Goal: Information Seeking & Learning: Check status

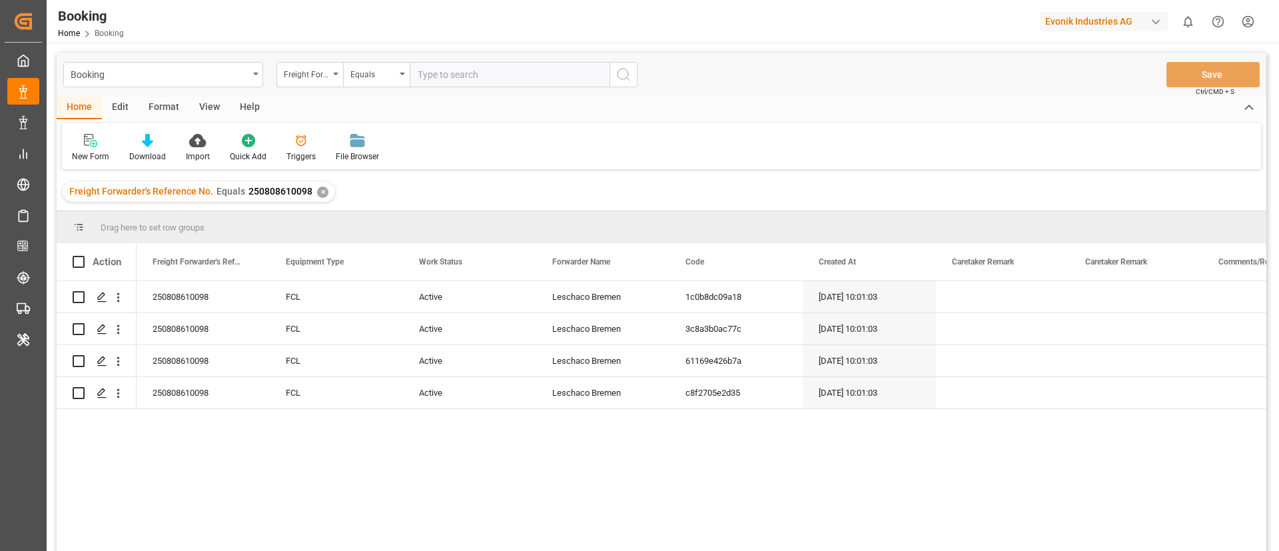
click at [1095, 18] on div "Evonik Industries AG" at bounding box center [1104, 21] width 128 height 19
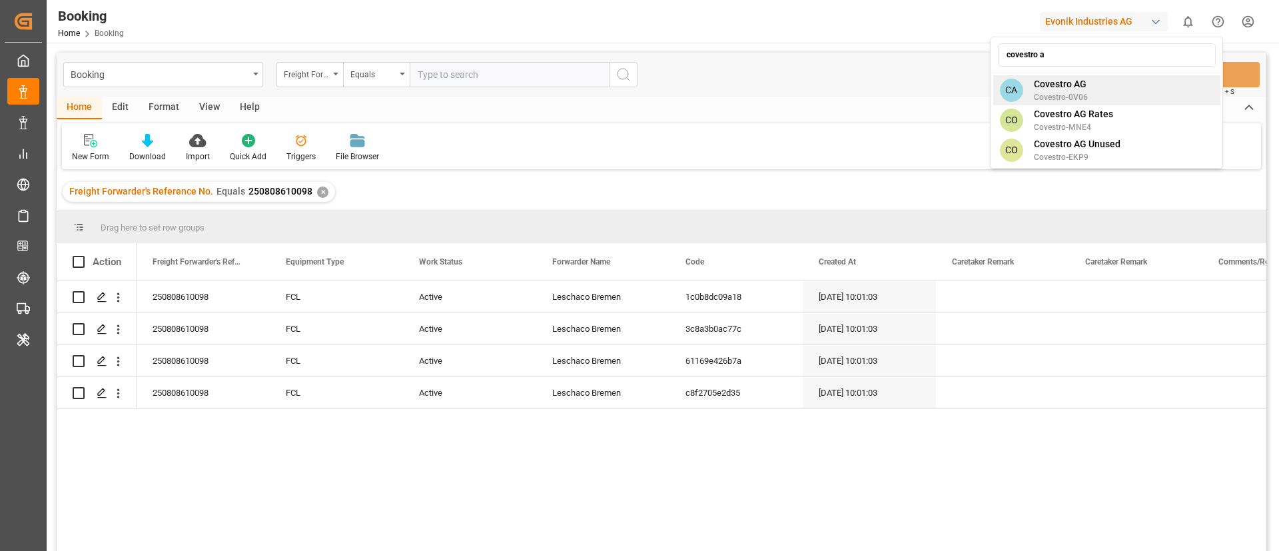
type input "covestro a"
click at [1050, 89] on span "Covestro AG" at bounding box center [1061, 84] width 54 height 14
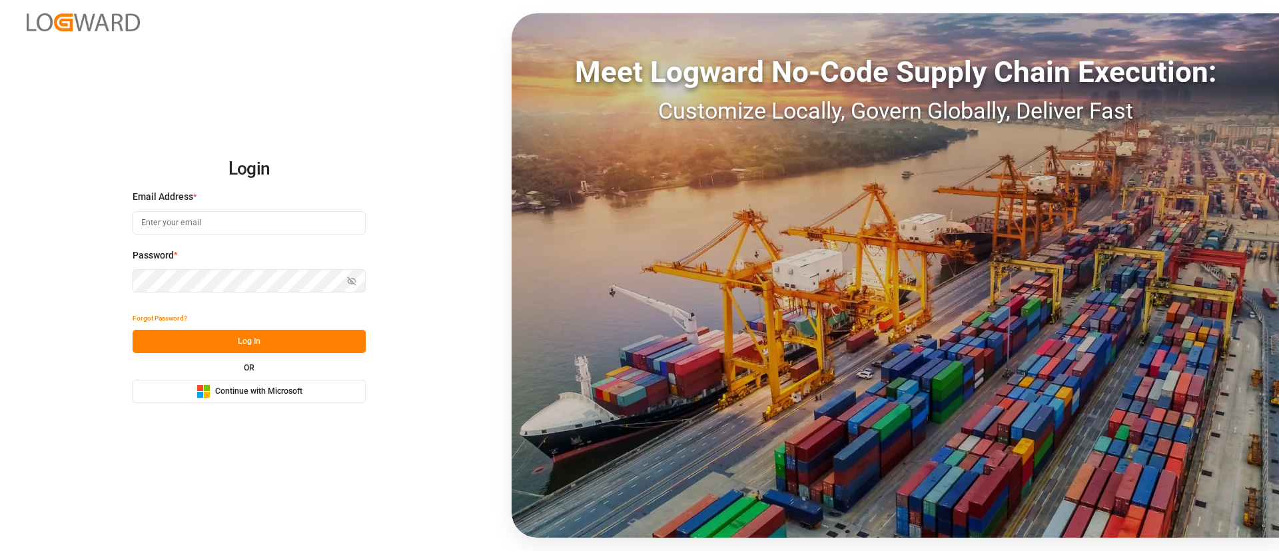
click at [314, 393] on button "Microsoft Logo Continue with Microsoft" at bounding box center [249, 391] width 233 height 23
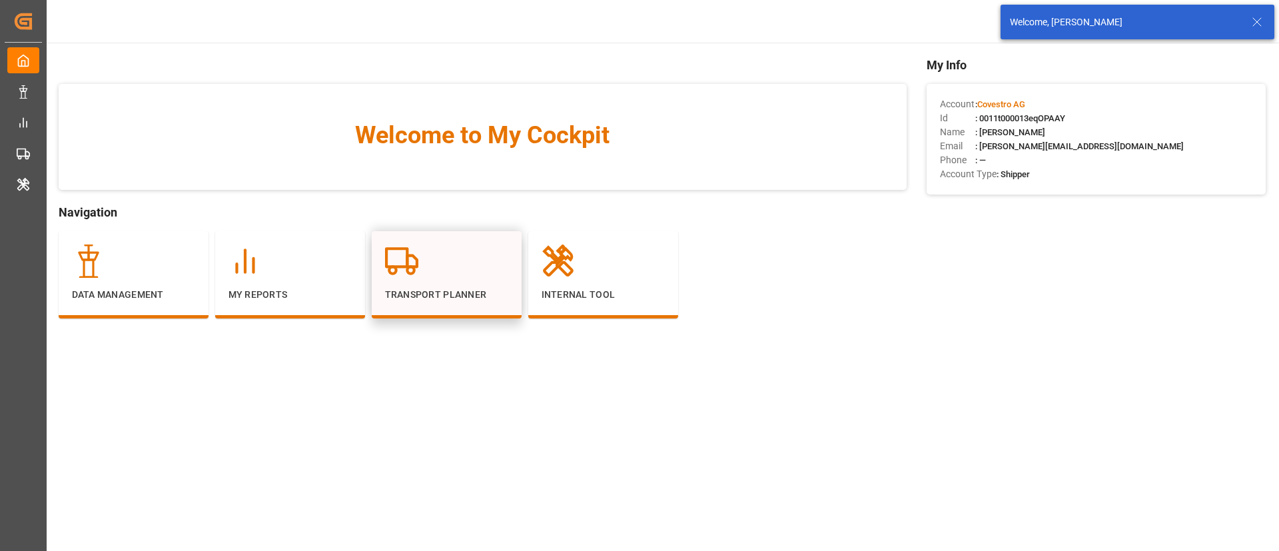
click at [426, 289] on p "Transport Planner" at bounding box center [446, 295] width 123 height 14
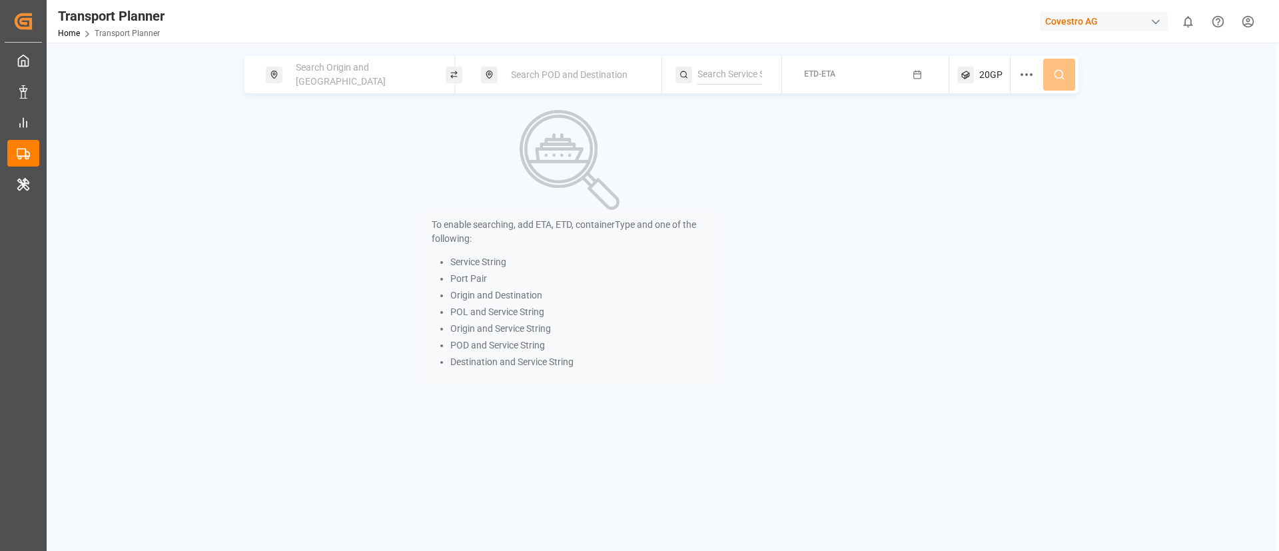
click at [1101, 21] on div "Covestro AG" at bounding box center [1104, 21] width 128 height 19
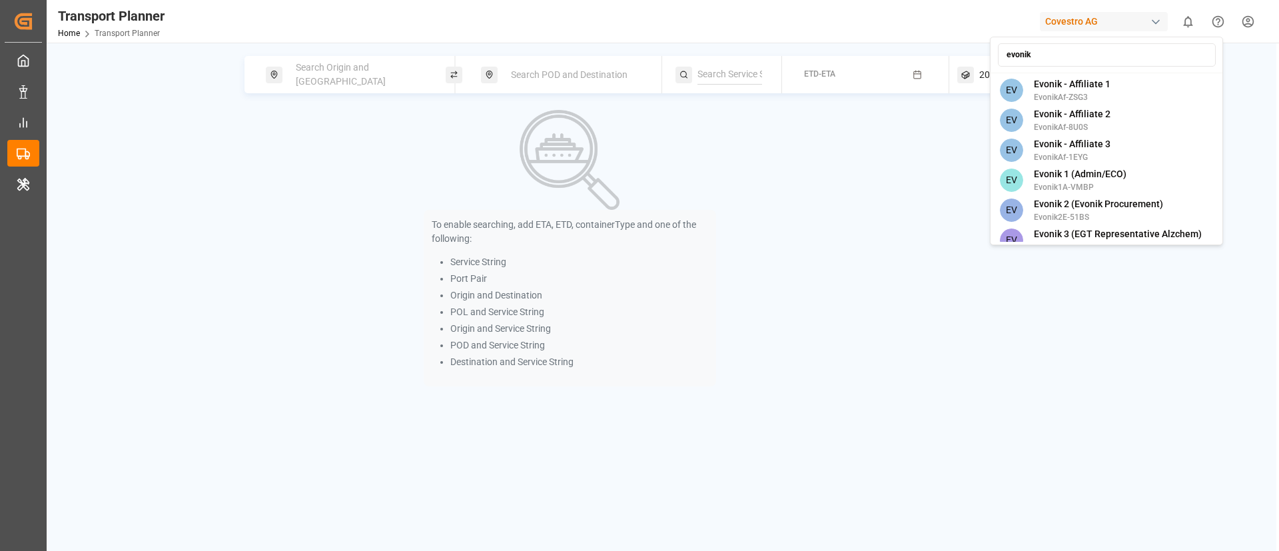
type input "evonik"
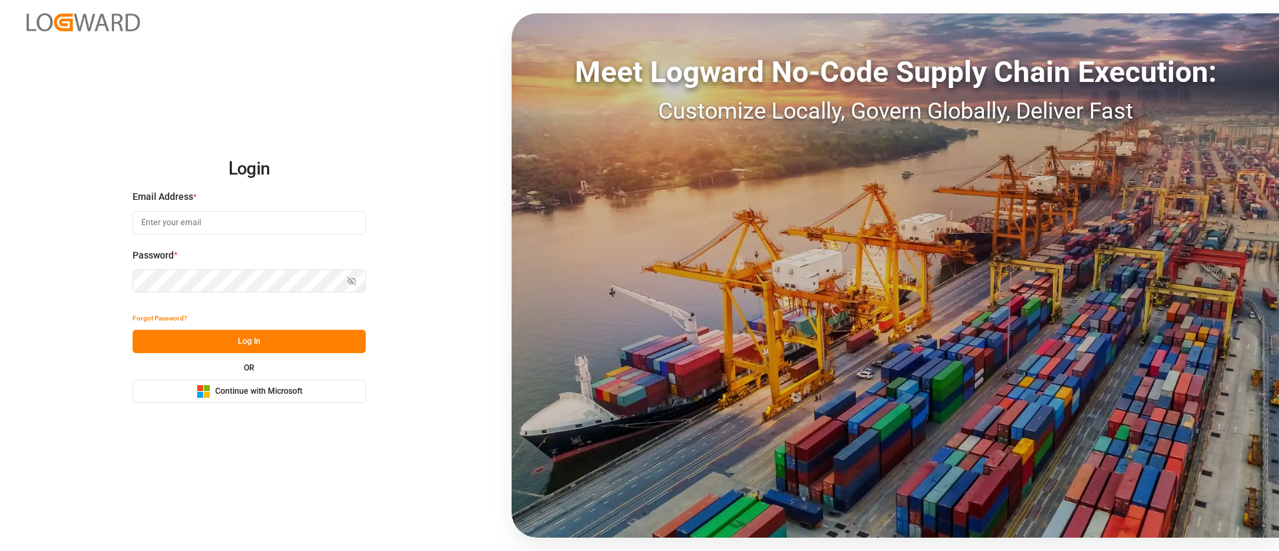
click at [308, 387] on button "Microsoft Logo Continue with Microsoft" at bounding box center [249, 391] width 233 height 23
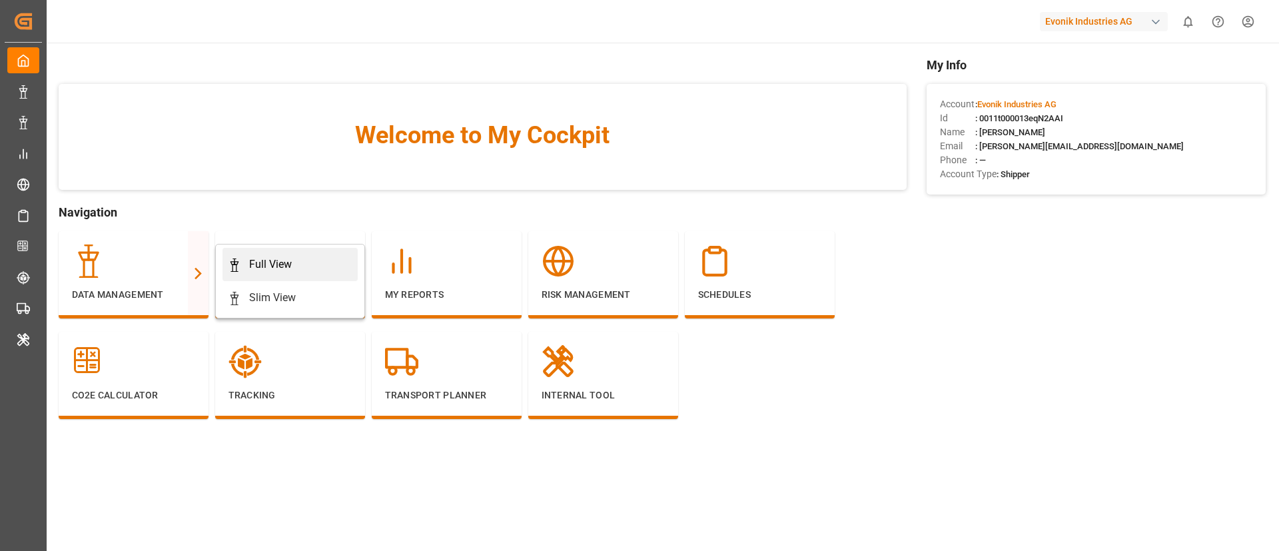
click at [273, 265] on div "Full View" at bounding box center [270, 265] width 43 height 16
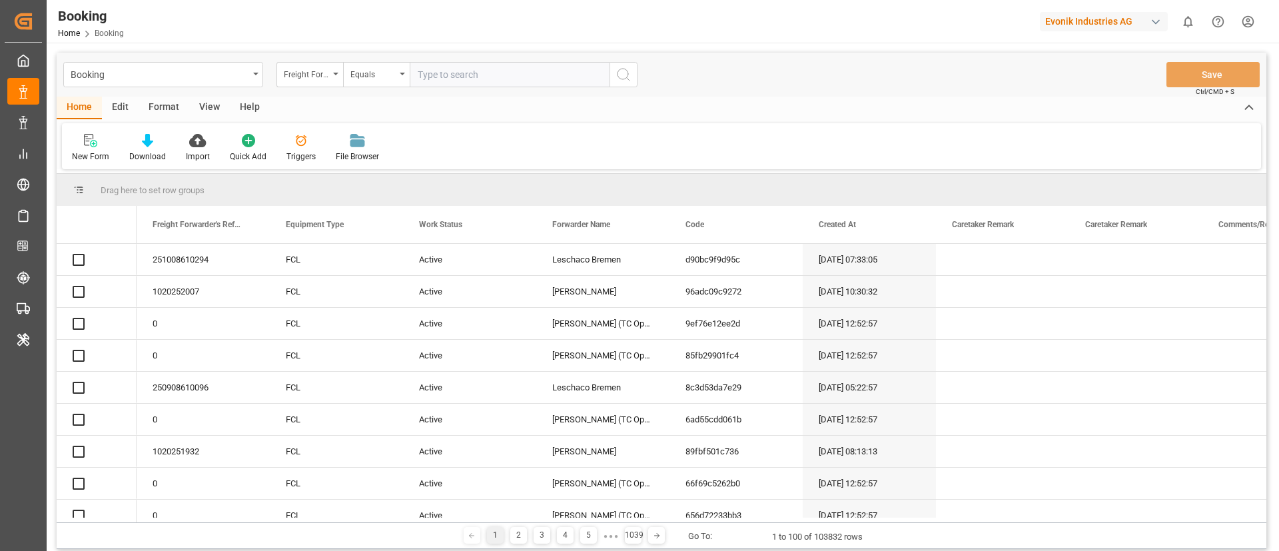
click at [165, 112] on div "Format" at bounding box center [164, 108] width 51 height 23
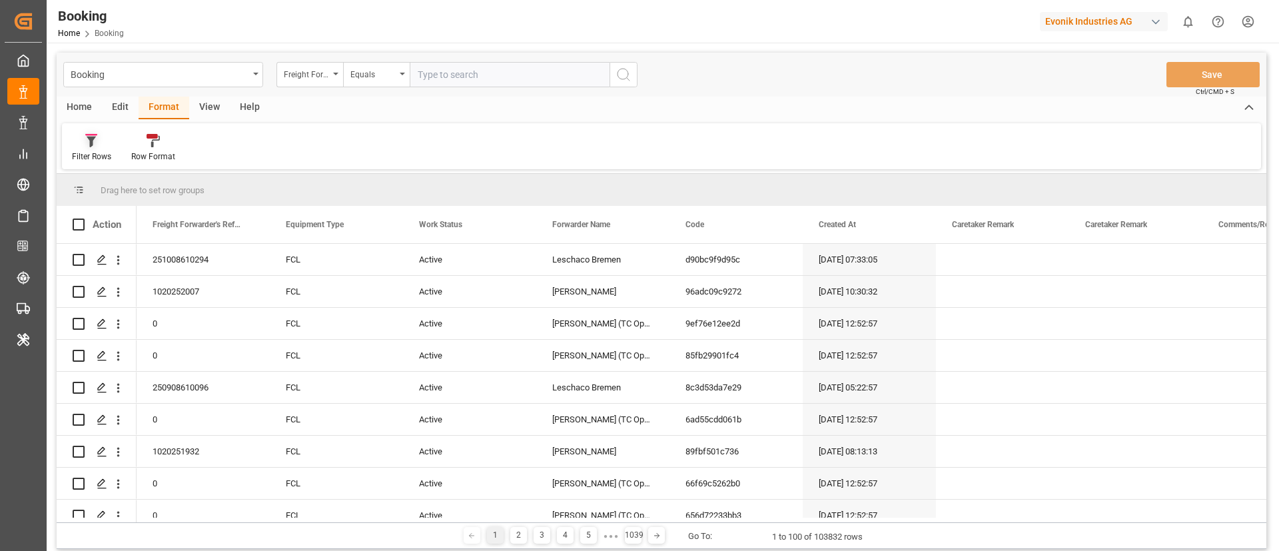
click at [93, 148] on div "Filter Rows" at bounding box center [91, 147] width 59 height 29
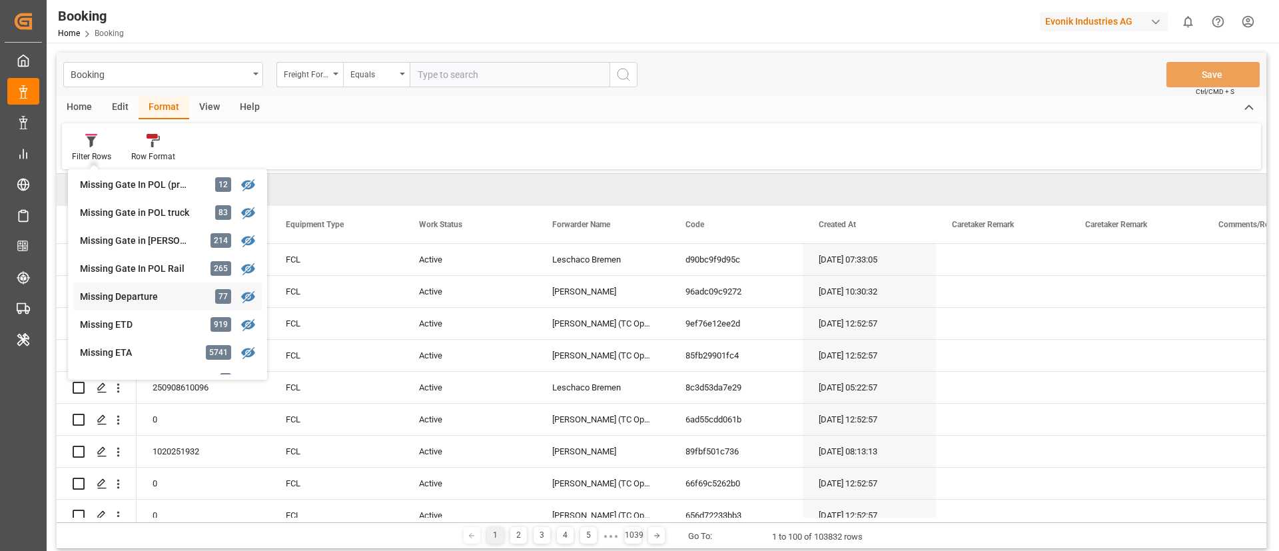
scroll to position [300, 0]
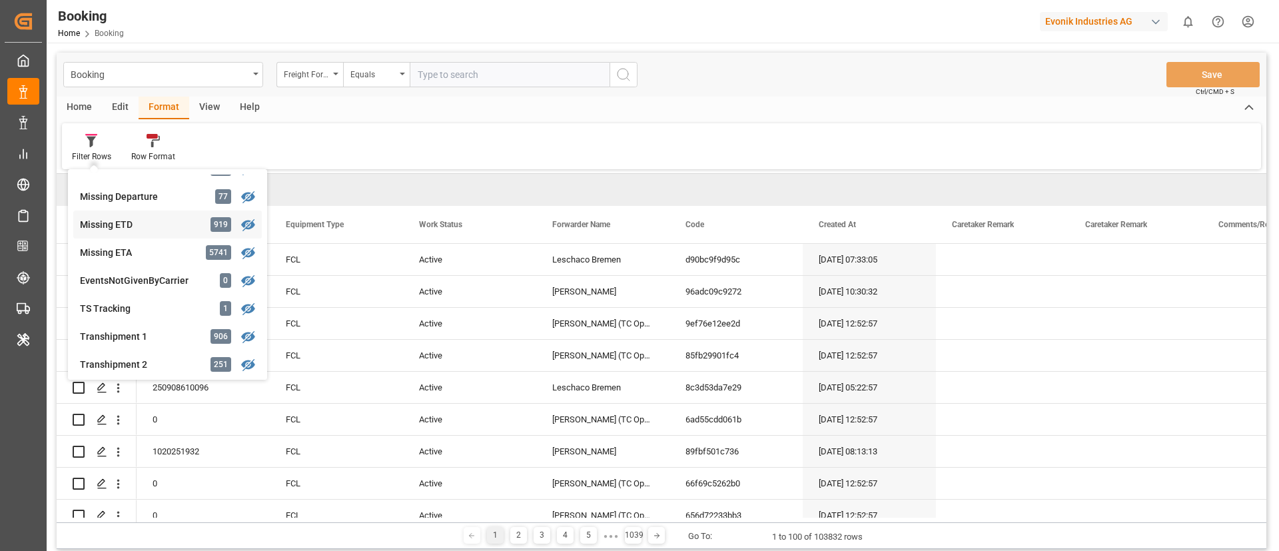
click at [142, 219] on div "Missing ETD" at bounding box center [138, 225] width 117 height 14
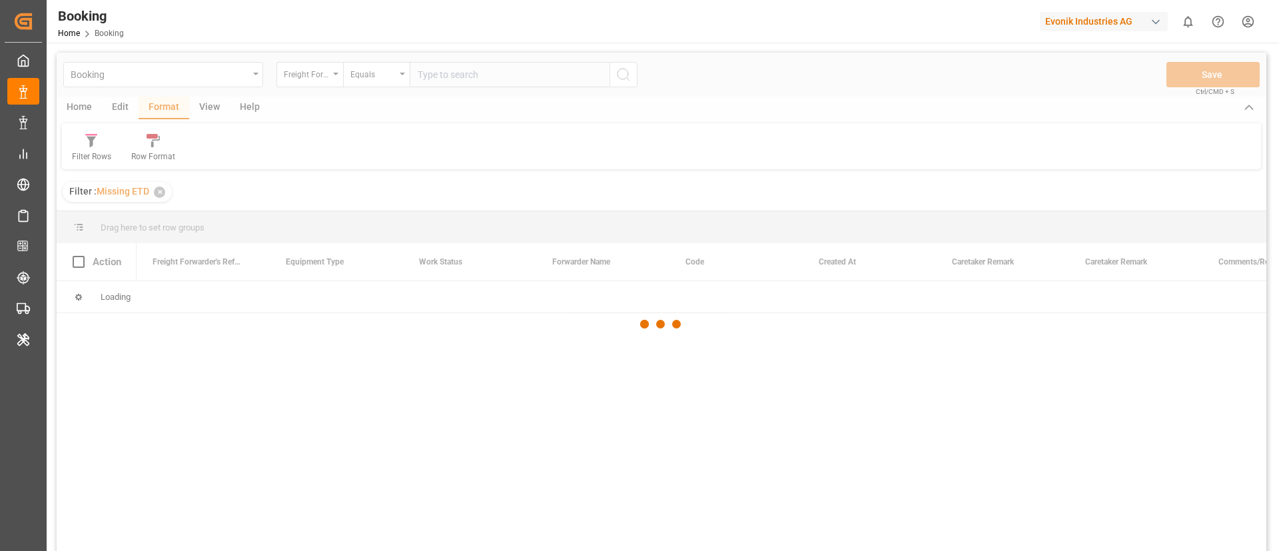
click at [209, 108] on div at bounding box center [662, 324] width 1210 height 543
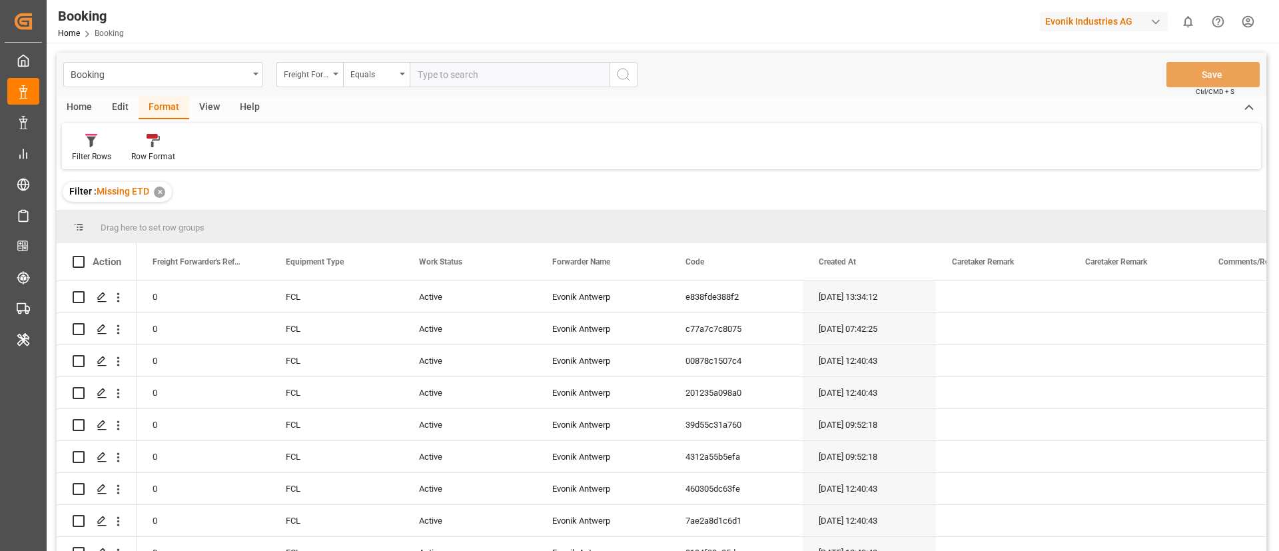
click at [209, 107] on div "View" at bounding box center [209, 108] width 41 height 23
click at [93, 153] on div "Default" at bounding box center [85, 157] width 26 height 12
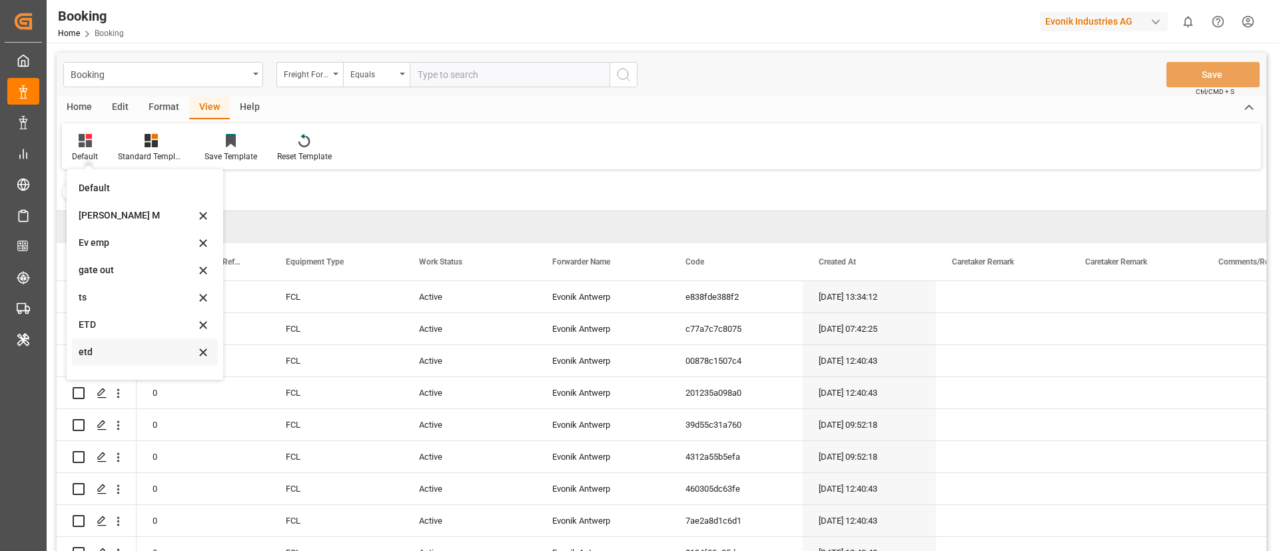
click at [137, 350] on div "etd" at bounding box center [137, 352] width 117 height 14
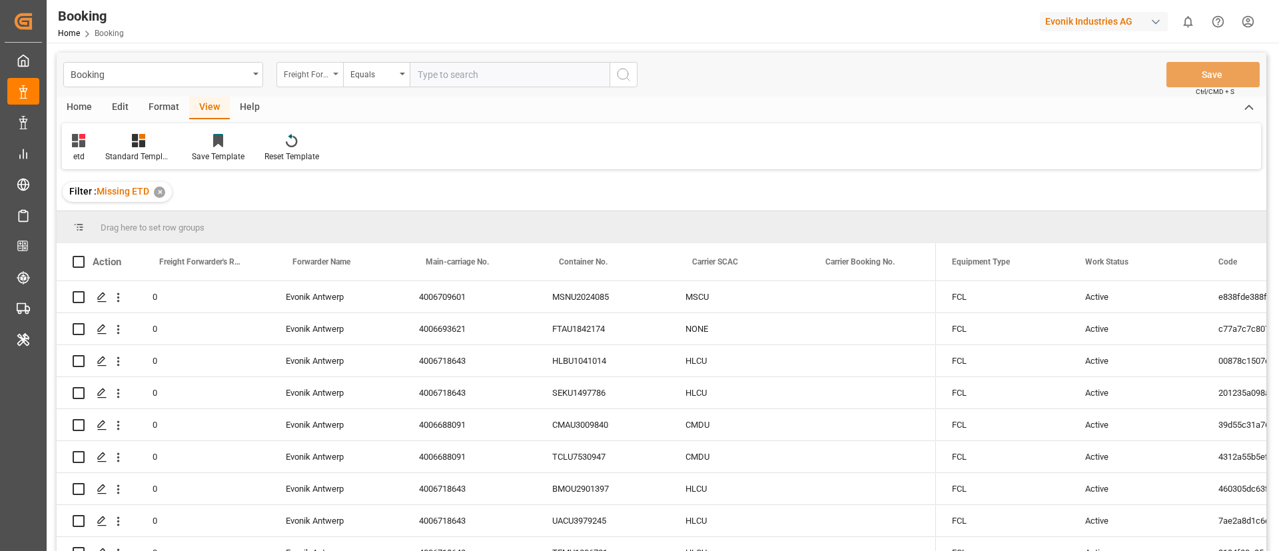
click at [311, 72] on div "Freight Forwarder's Reference No." at bounding box center [306, 72] width 45 height 15
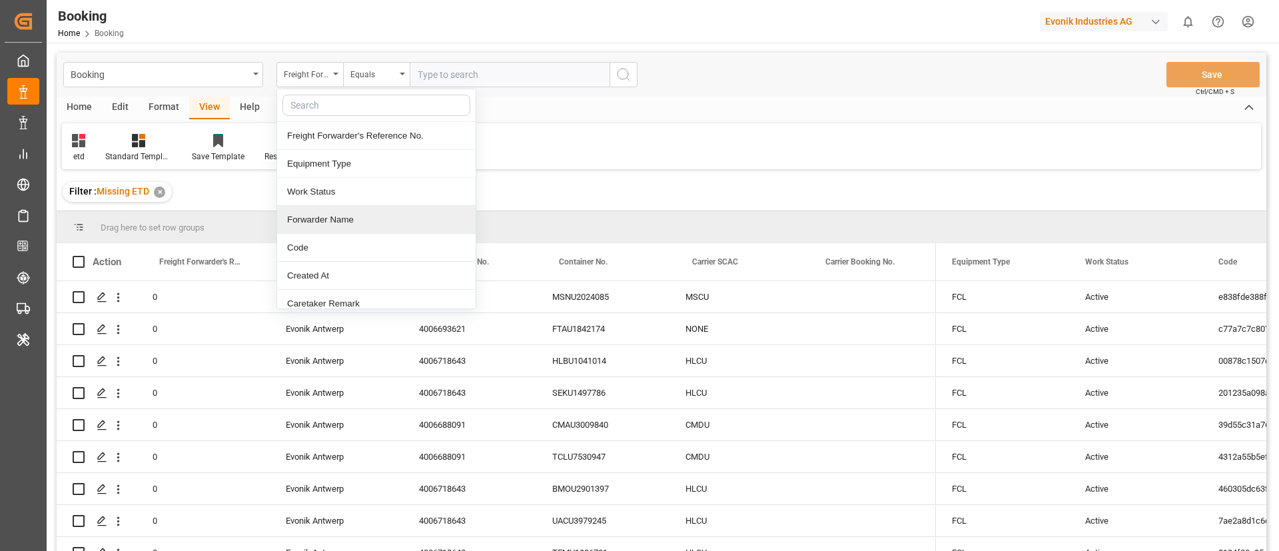
click at [361, 220] on div "Forwarder Name" at bounding box center [376, 220] width 199 height 28
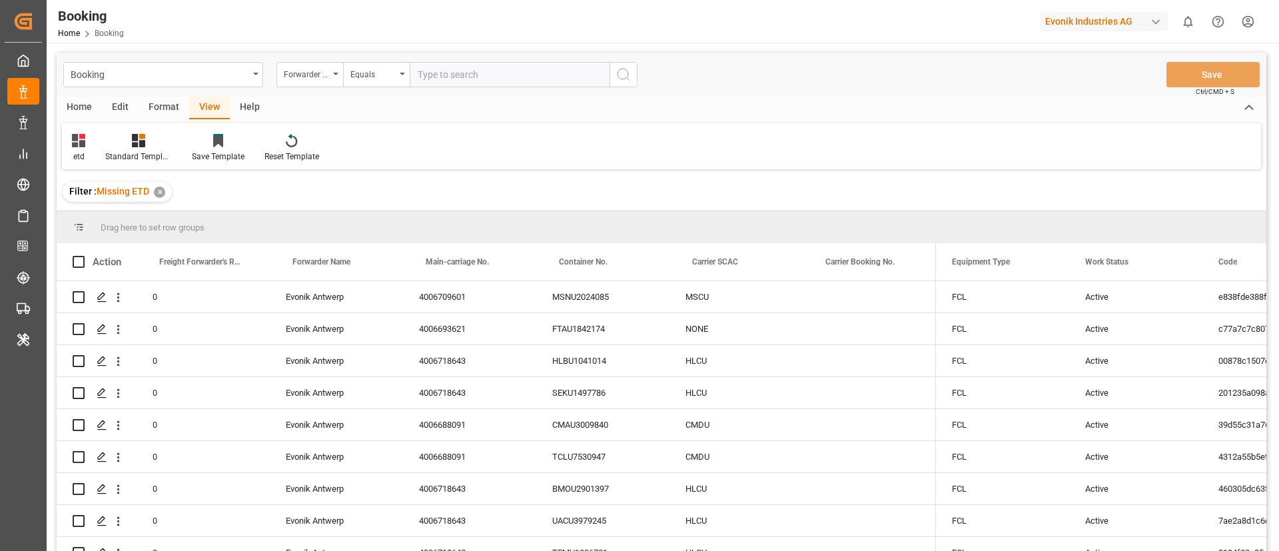
click at [424, 69] on input "text" at bounding box center [510, 74] width 200 height 25
type input "evonik antwerp"
click at [336, 71] on div "Forwarder Name" at bounding box center [310, 74] width 67 height 25
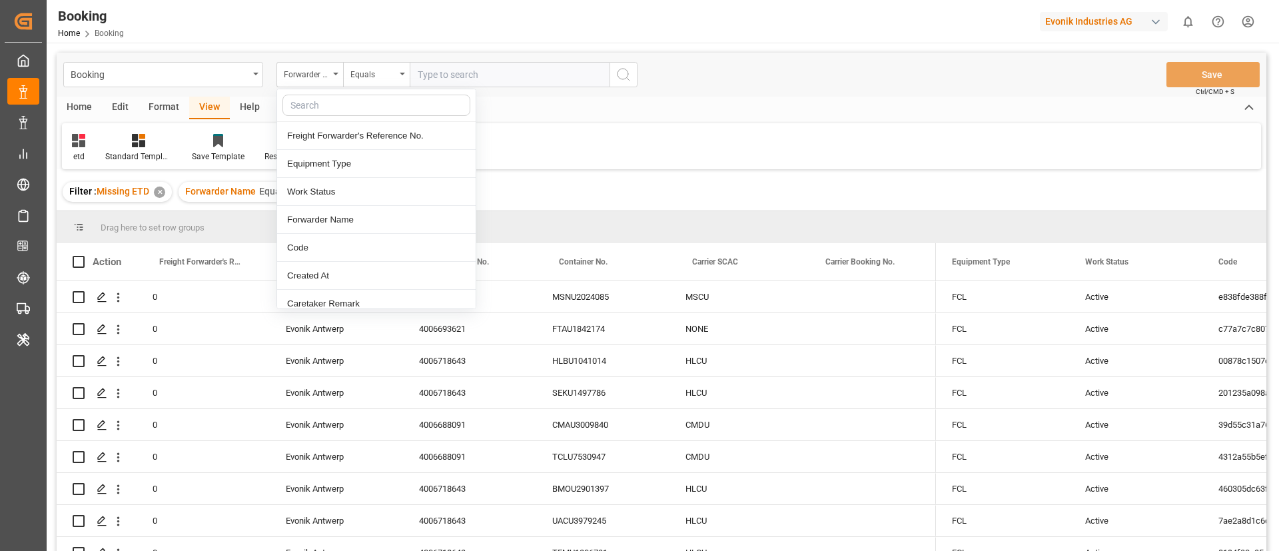
click at [541, 161] on div "etd Standard Templates Save Template Reset Template" at bounding box center [661, 146] width 1199 height 46
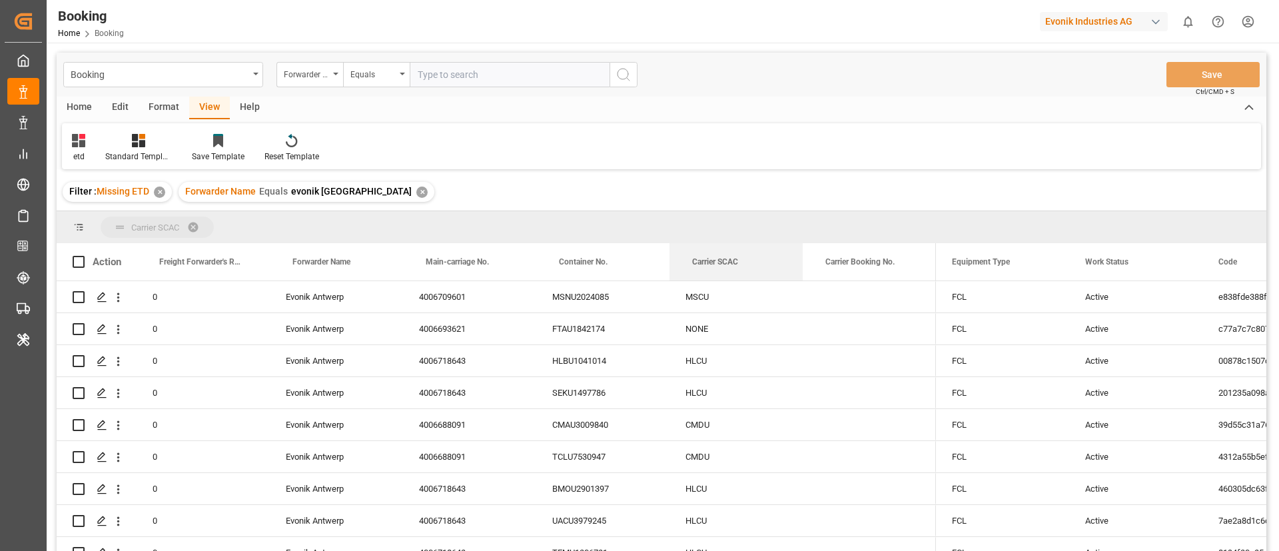
drag, startPoint x: 702, startPoint y: 250, endPoint x: 709, endPoint y: 223, distance: 27.5
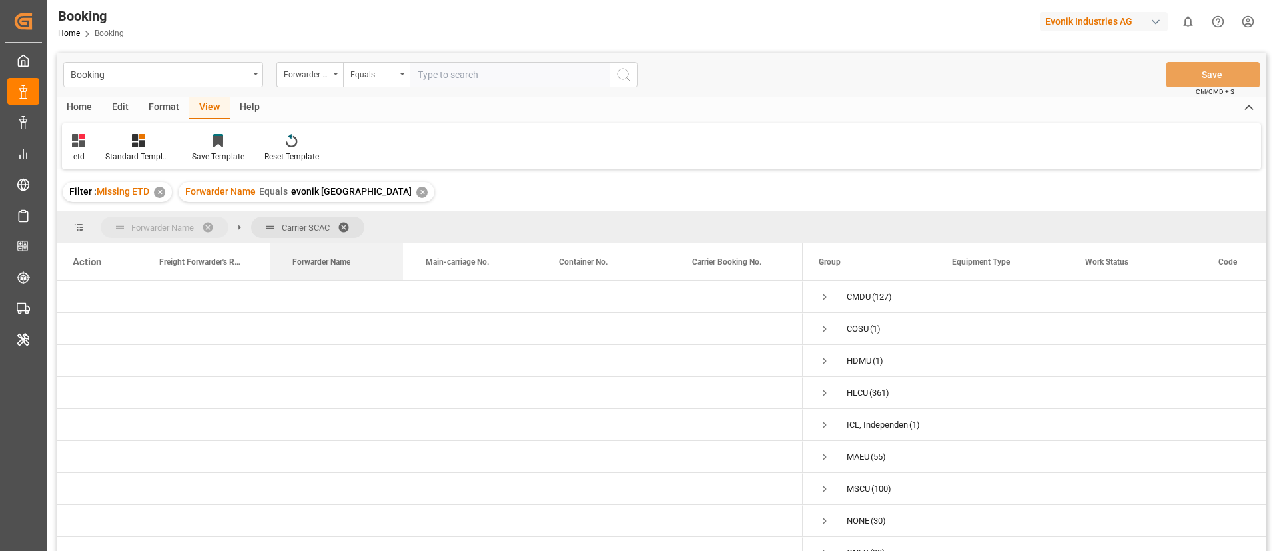
drag, startPoint x: 310, startPoint y: 258, endPoint x: 183, endPoint y: 227, distance: 130.4
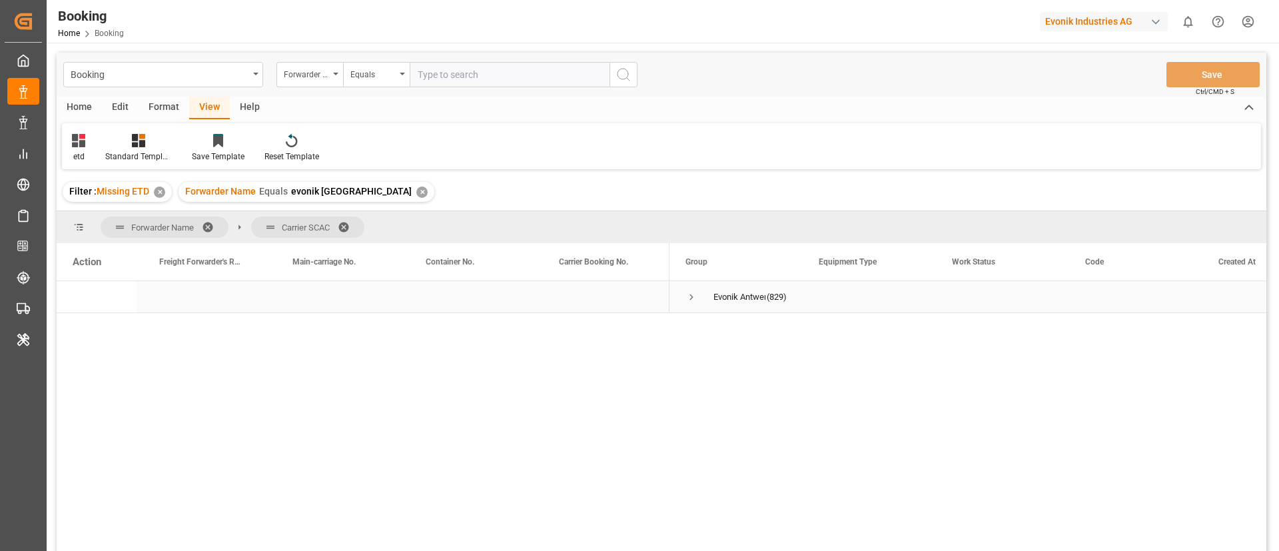
click at [687, 295] on span "Press SPACE to select this row." at bounding box center [692, 297] width 12 height 12
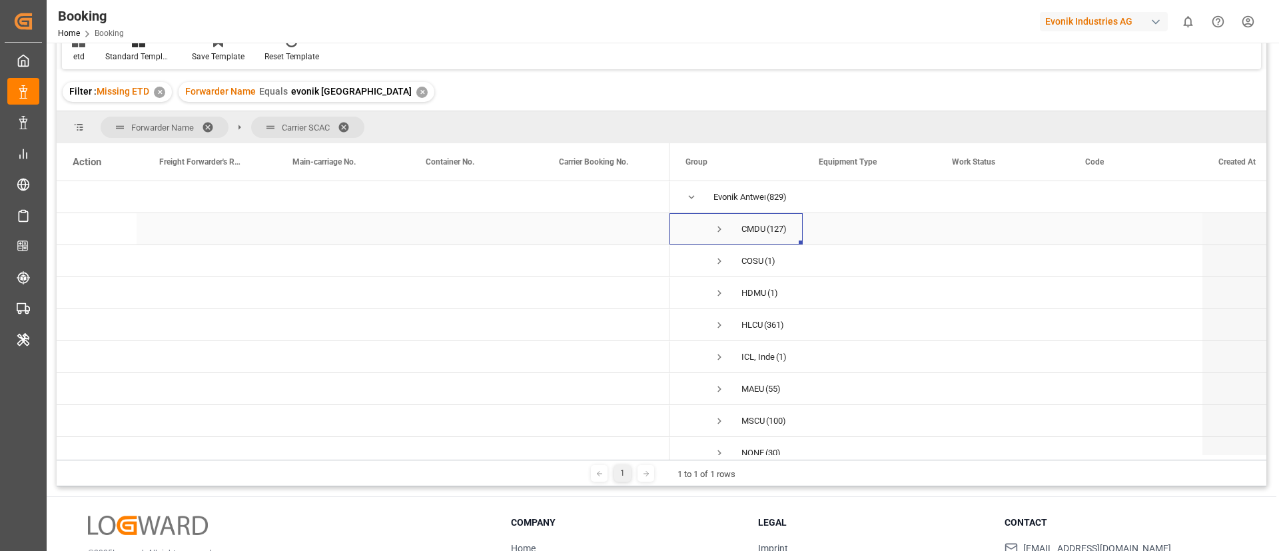
click at [720, 228] on span "Press SPACE to select this row." at bounding box center [720, 229] width 12 height 12
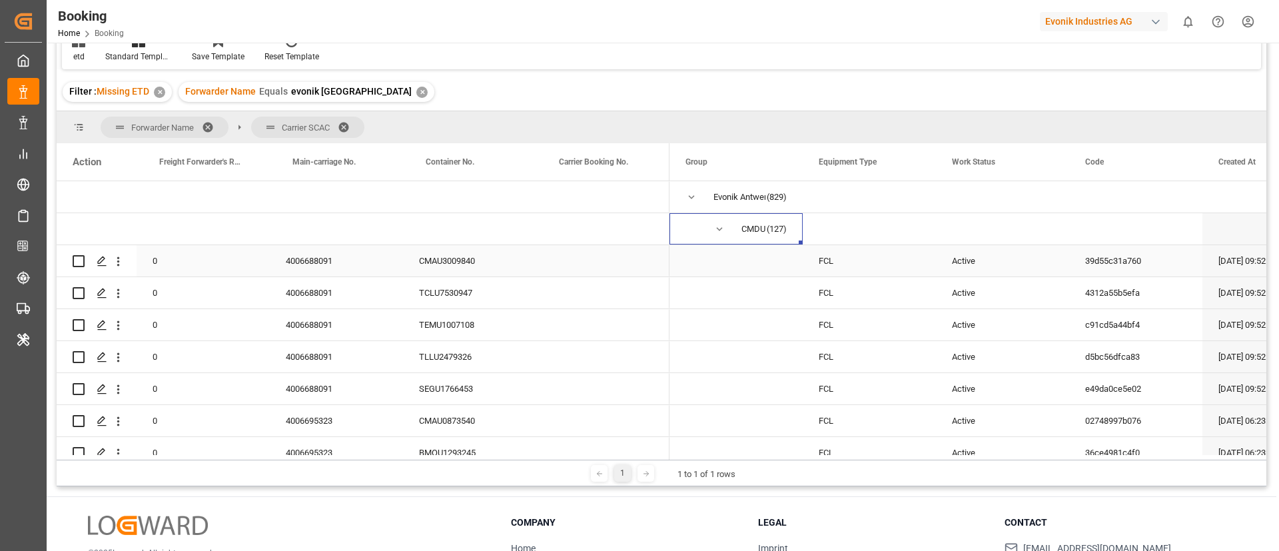
click at [314, 257] on div "4006688091" at bounding box center [336, 260] width 133 height 31
click at [324, 260] on div "4006688091" at bounding box center [336, 260] width 133 height 31
click at [118, 267] on icon "open menu" at bounding box center [118, 262] width 14 height 14
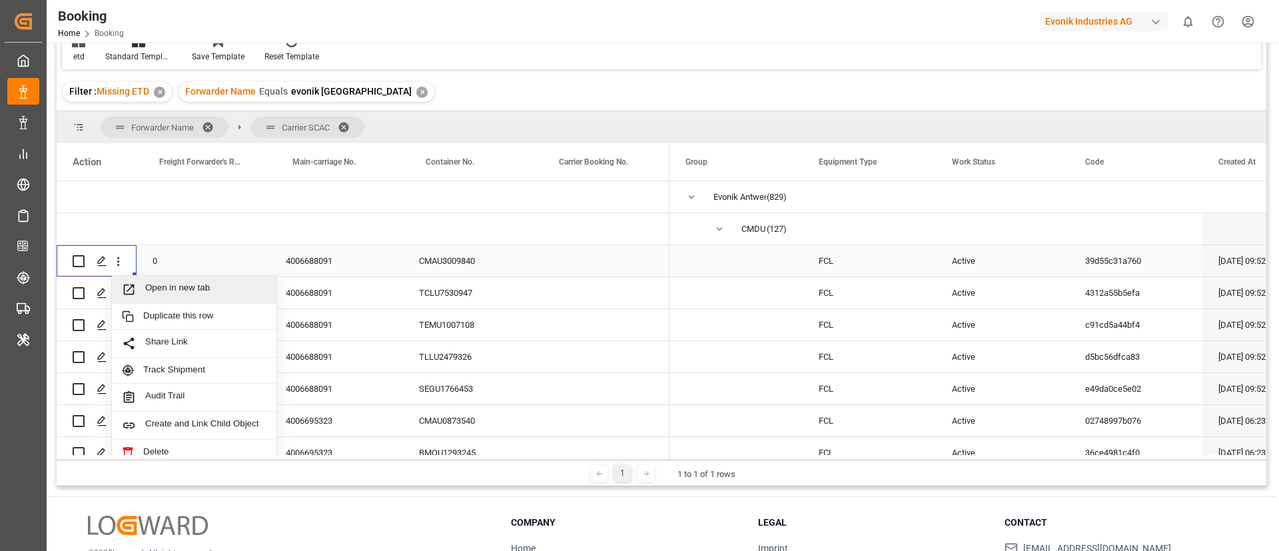
click at [163, 288] on span "Open in new tab" at bounding box center [205, 290] width 121 height 14
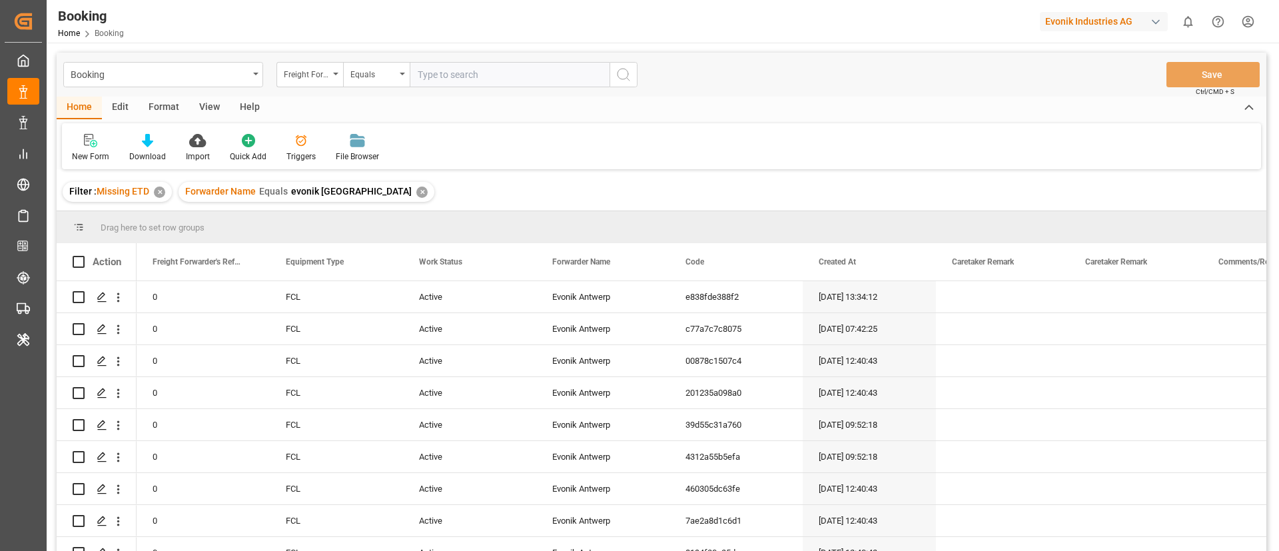
click at [416, 195] on div "✕" at bounding box center [421, 192] width 11 height 11
click at [158, 195] on div "✕" at bounding box center [159, 192] width 11 height 11
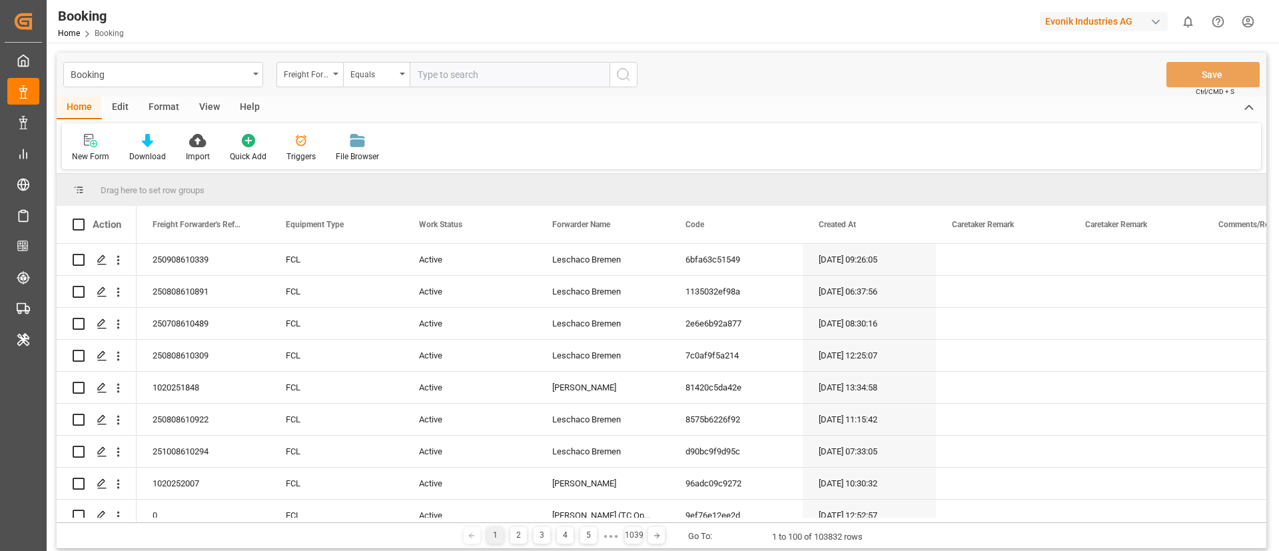
click at [199, 107] on div "View" at bounding box center [209, 108] width 41 height 23
click at [506, 133] on div "Default Standard Templates Save Template Reset Template" at bounding box center [661, 146] width 1199 height 46
click at [323, 73] on div "Freight Forwarder's Reference No." at bounding box center [306, 72] width 45 height 15
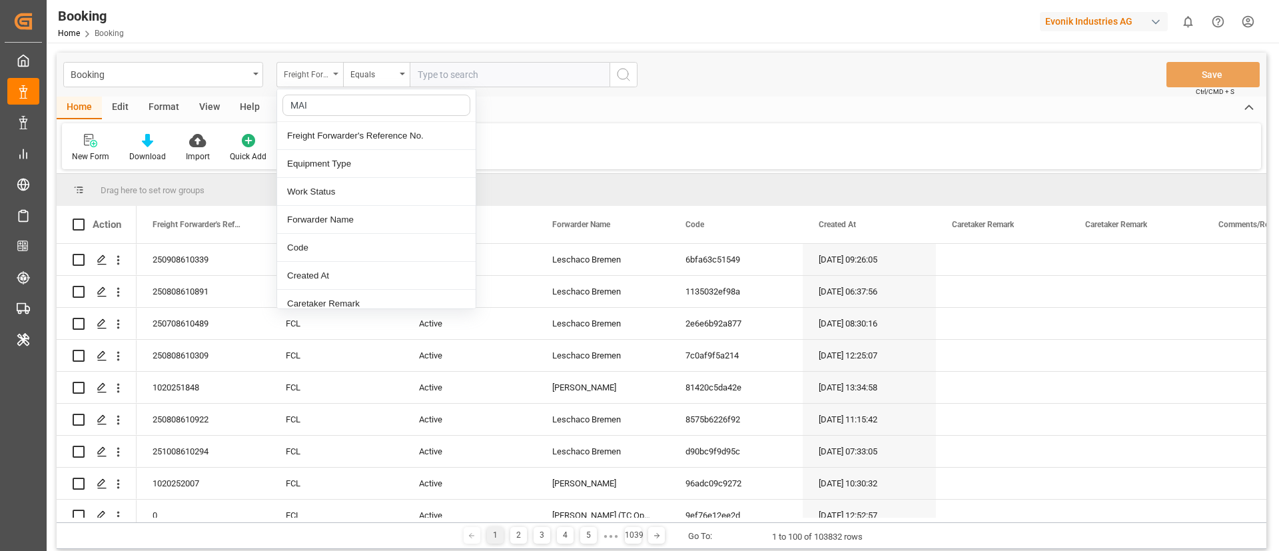
type input "MAIN"
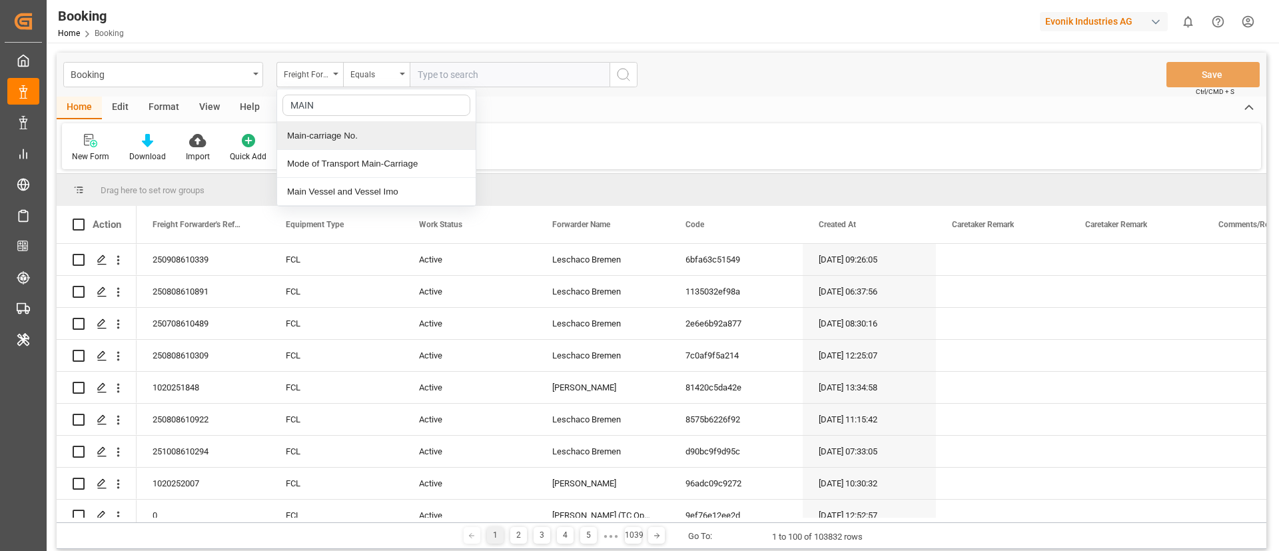
click at [348, 138] on div "Main-carriage No." at bounding box center [376, 136] width 199 height 28
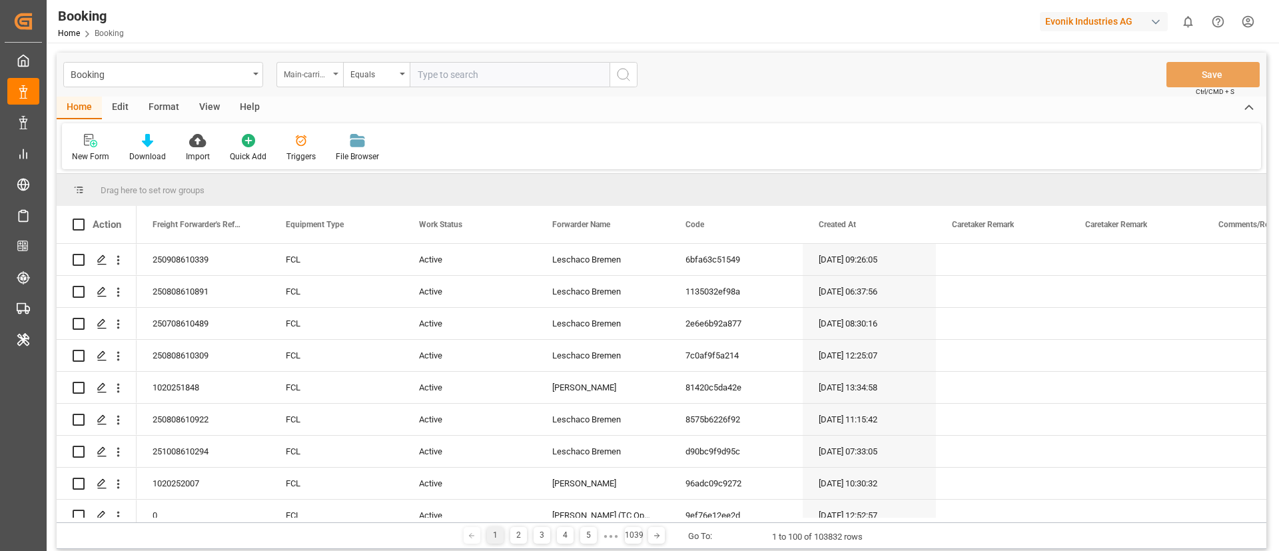
click at [319, 71] on div "Main-carriage No." at bounding box center [306, 72] width 45 height 15
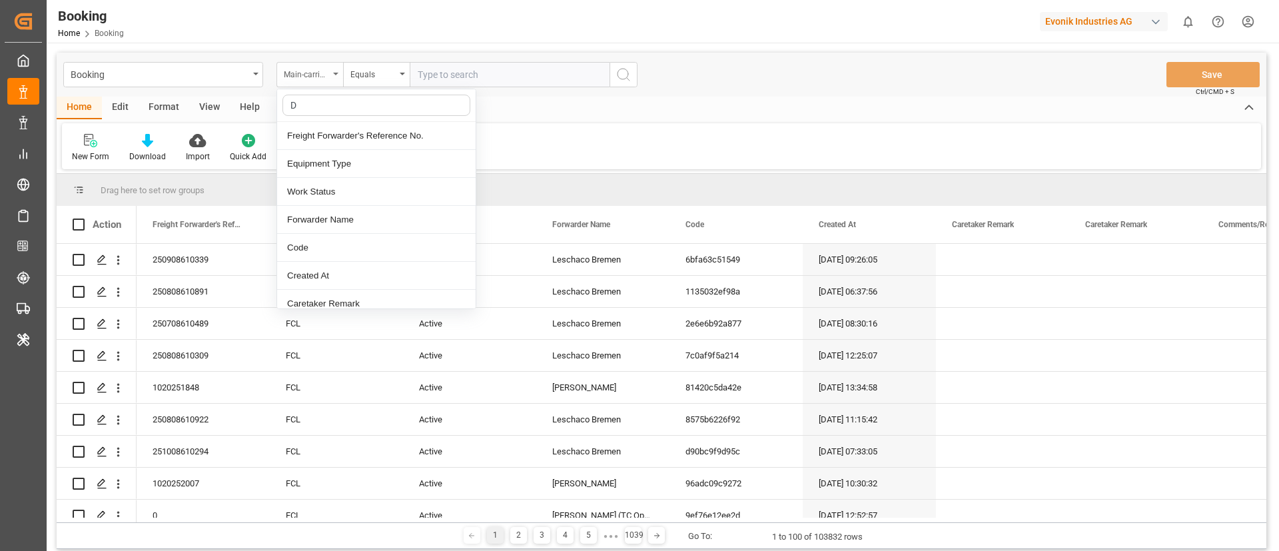
type input "DE"
click at [336, 268] on div "Delivery No." at bounding box center [376, 276] width 199 height 28
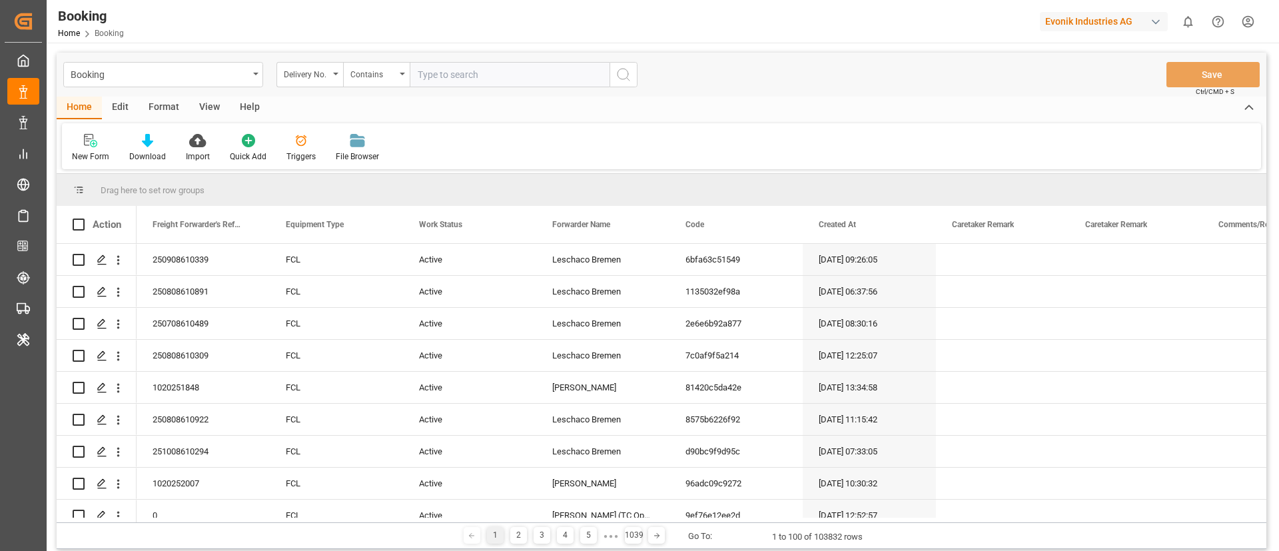
click at [433, 79] on input "text" at bounding box center [510, 74] width 200 height 25
paste input "3011724528"
type input "3011724528"
click at [626, 72] on icon "search button" at bounding box center [624, 75] width 16 height 16
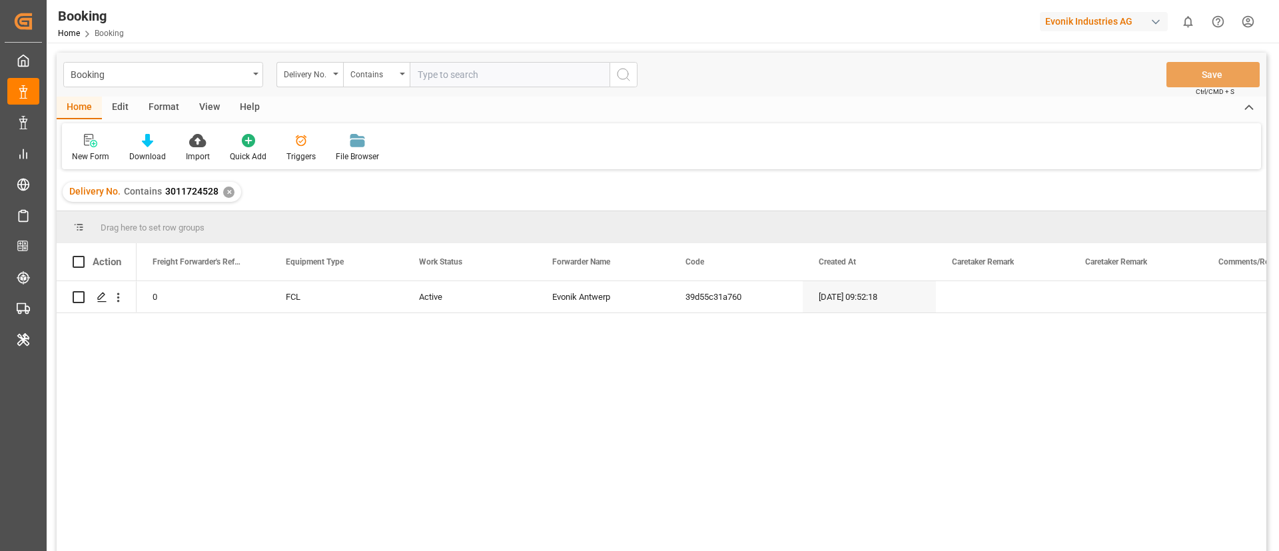
click at [509, 75] on input "text" at bounding box center [510, 74] width 200 height 25
paste input "3011724527"
type input "3011724527"
click at [617, 72] on icon "search button" at bounding box center [624, 75] width 16 height 16
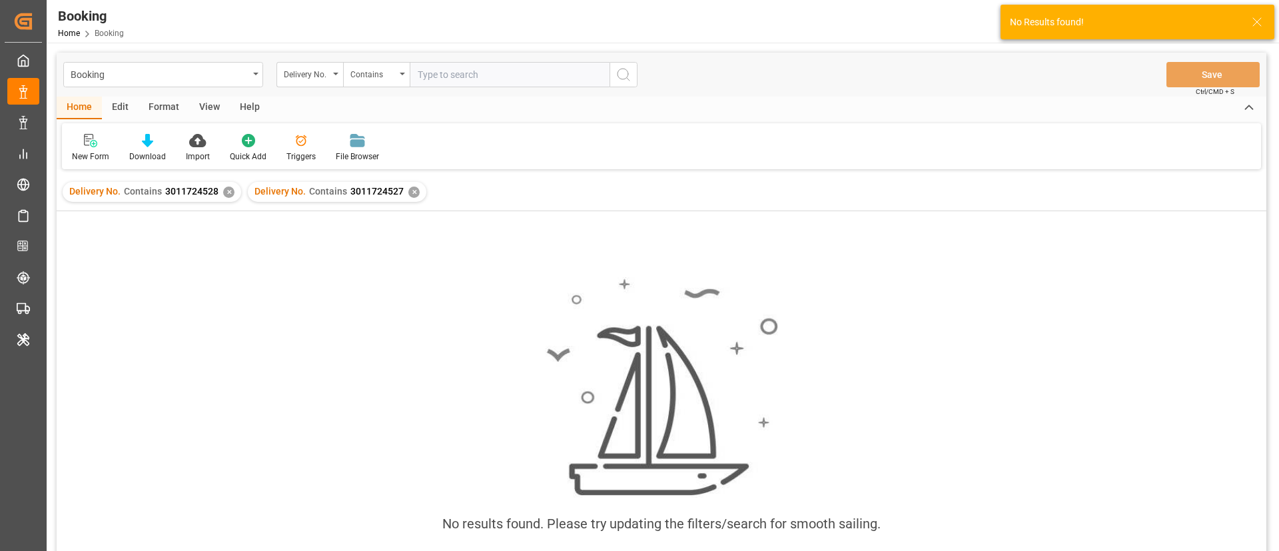
click at [225, 191] on div "✕" at bounding box center [228, 192] width 11 height 11
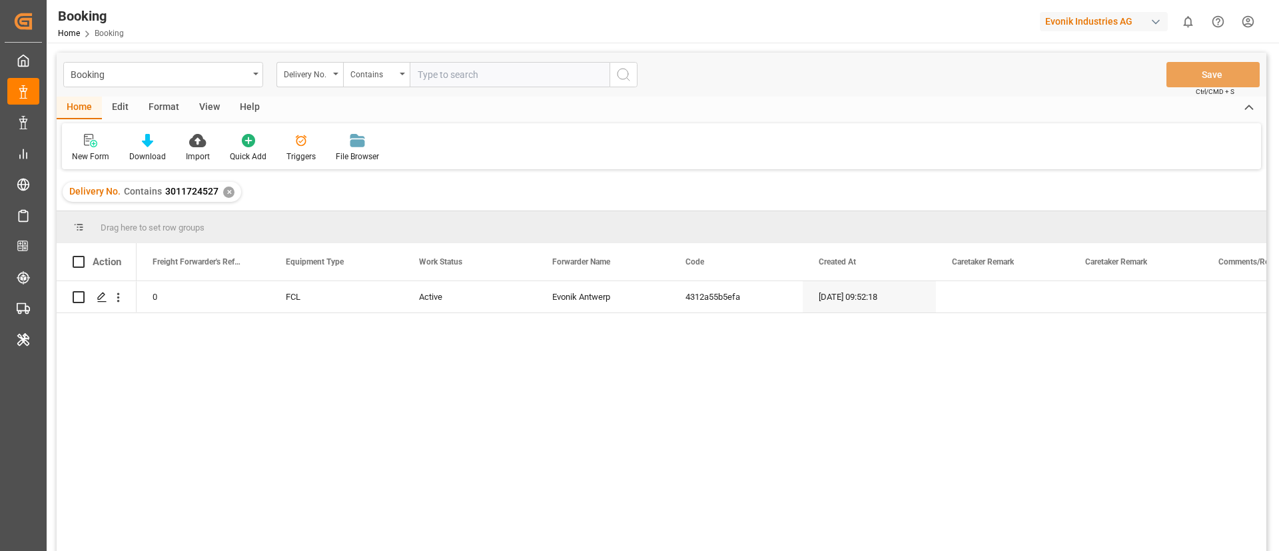
click at [500, 70] on input "text" at bounding box center [510, 74] width 200 height 25
paste input "3011724523"
type input "3011724523"
click at [626, 73] on icon "search button" at bounding box center [624, 75] width 16 height 16
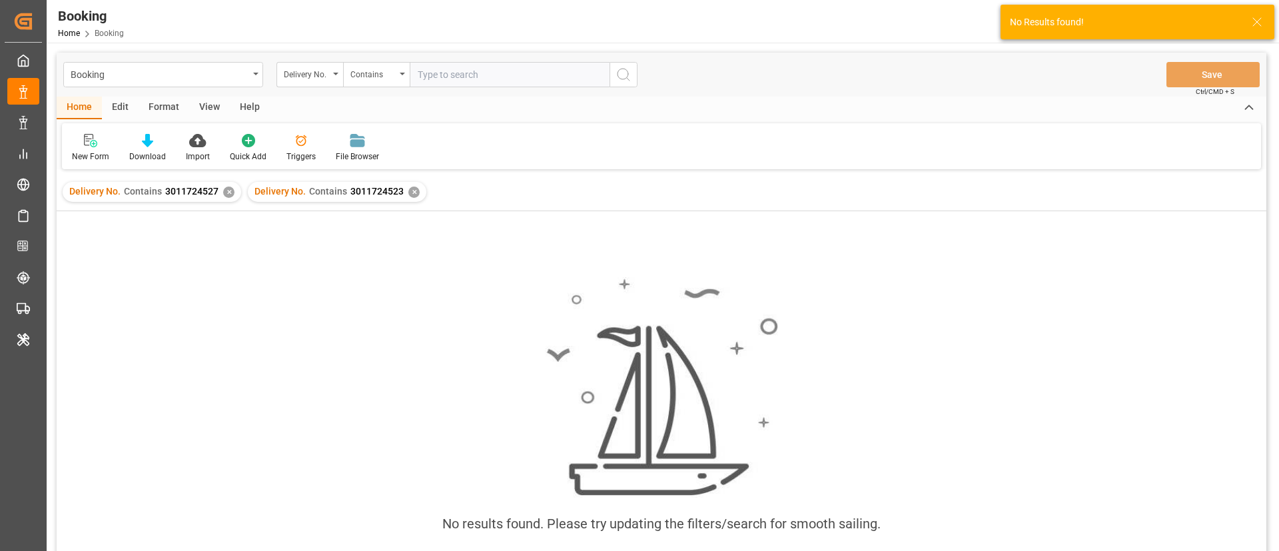
click at [228, 191] on div "✕" at bounding box center [228, 192] width 11 height 11
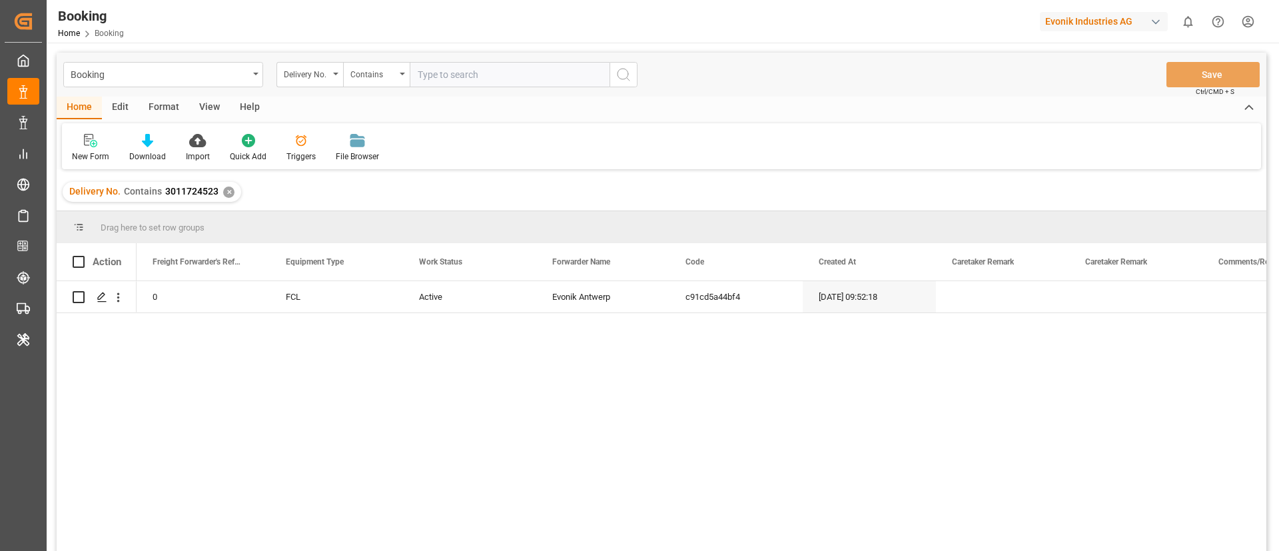
click at [464, 76] on input "text" at bounding box center [510, 74] width 200 height 25
paste input "3011724524"
type input "3011724524"
click at [624, 73] on icon "search button" at bounding box center [624, 75] width 16 height 16
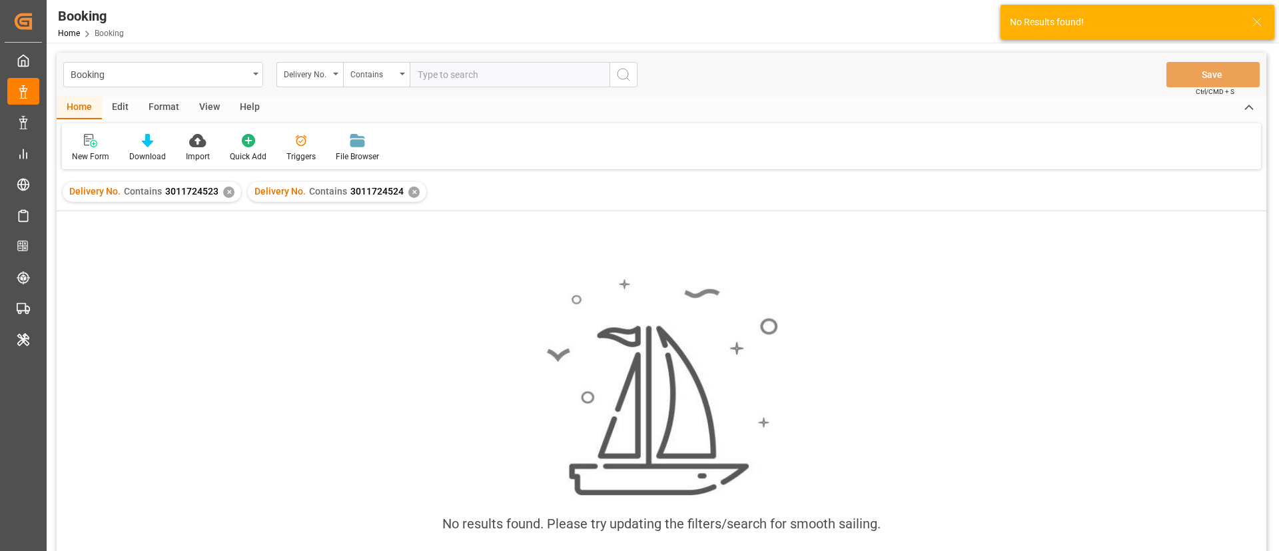
click at [226, 192] on div "✕" at bounding box center [228, 192] width 11 height 11
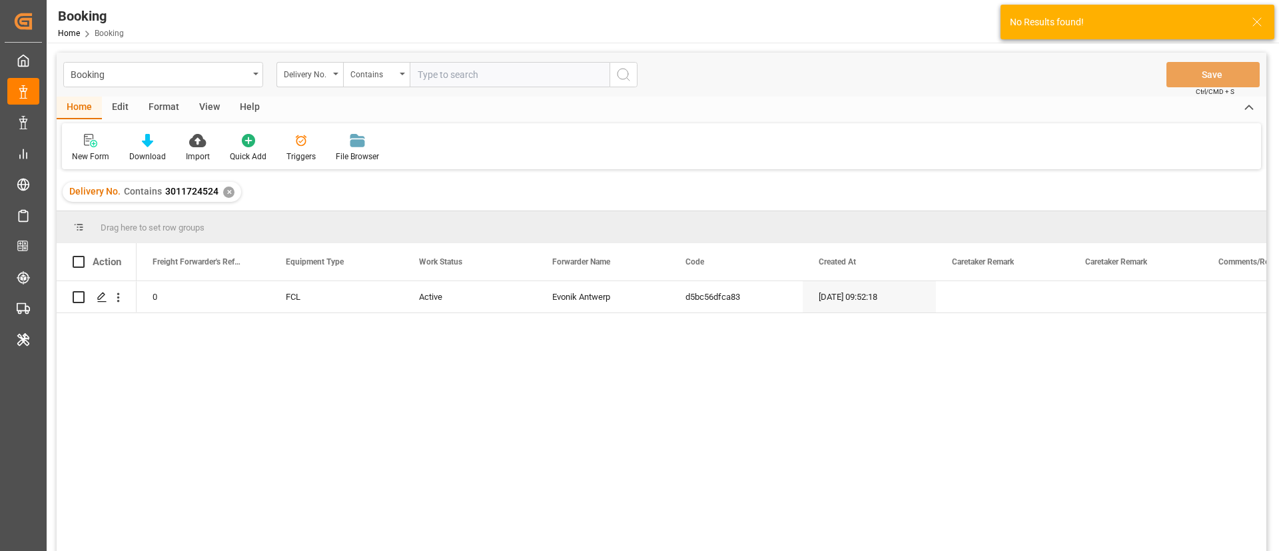
click at [478, 75] on input "text" at bounding box center [510, 74] width 200 height 25
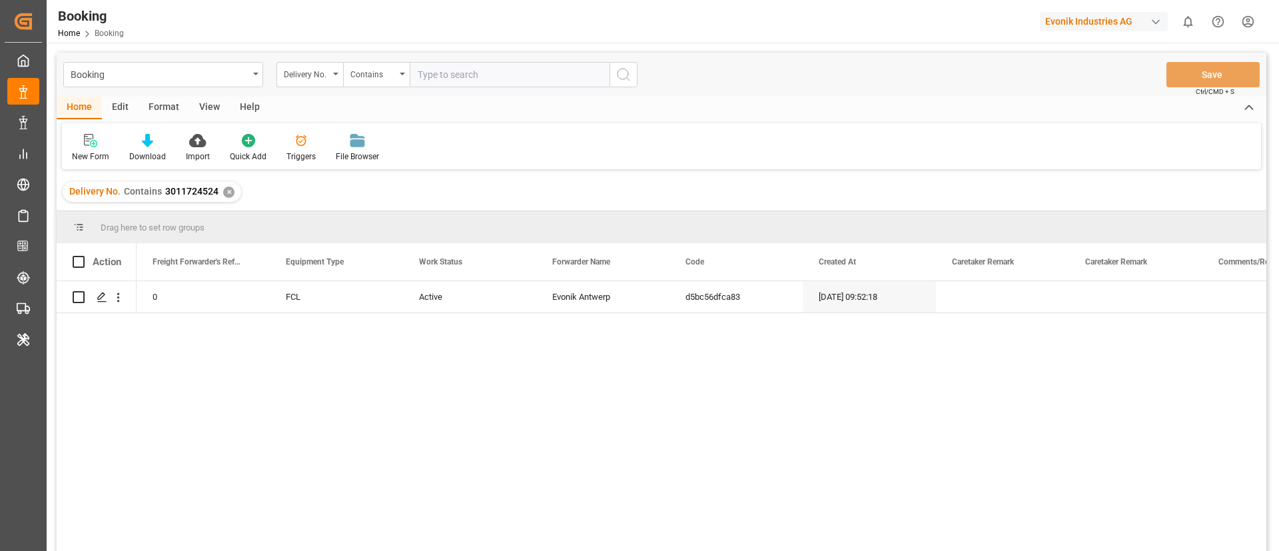
paste input "3011724526"
type input "3011724526"
click at [620, 70] on icon "search button" at bounding box center [624, 75] width 16 height 16
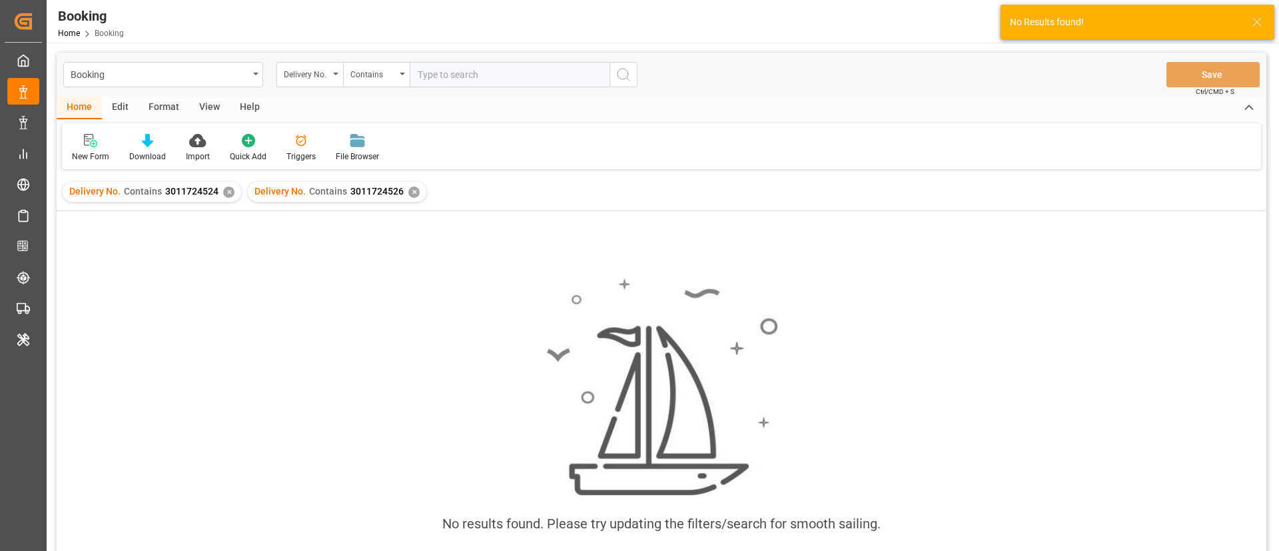
click at [229, 193] on div "✕" at bounding box center [228, 192] width 11 height 11
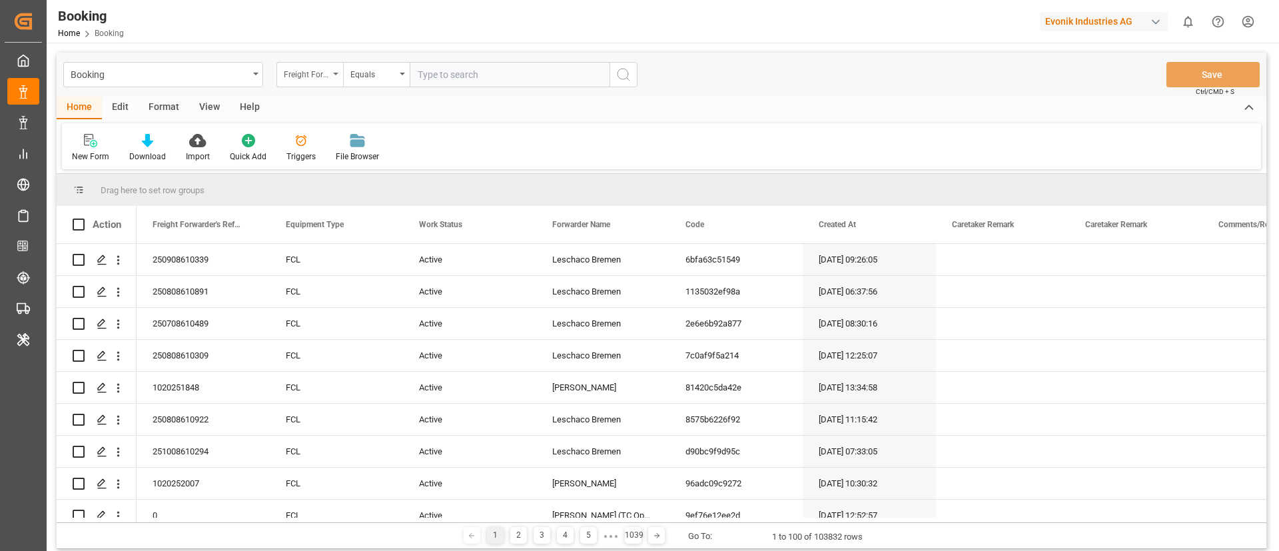
click at [296, 82] on div "Freight Forwarder's Reference No." at bounding box center [310, 74] width 67 height 25
type input "DELIVERY"
click at [330, 129] on div "Delivery No." at bounding box center [376, 136] width 199 height 28
click at [323, 75] on div "Delivery No." at bounding box center [306, 72] width 45 height 15
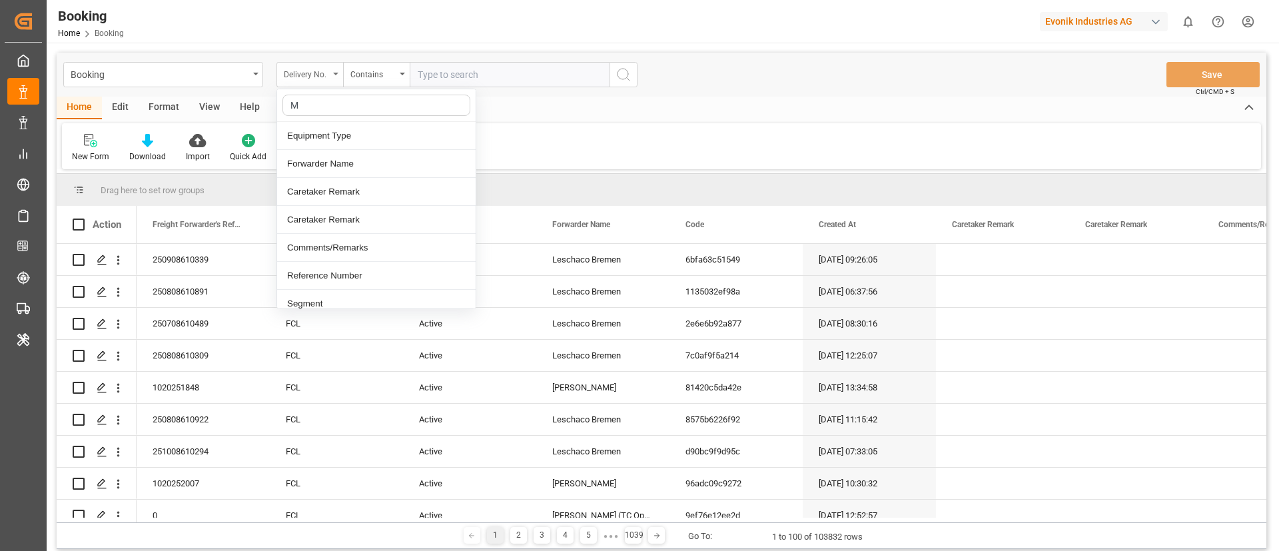
type input "MA"
click at [332, 225] on div "Main-carriage No." at bounding box center [376, 220] width 199 height 28
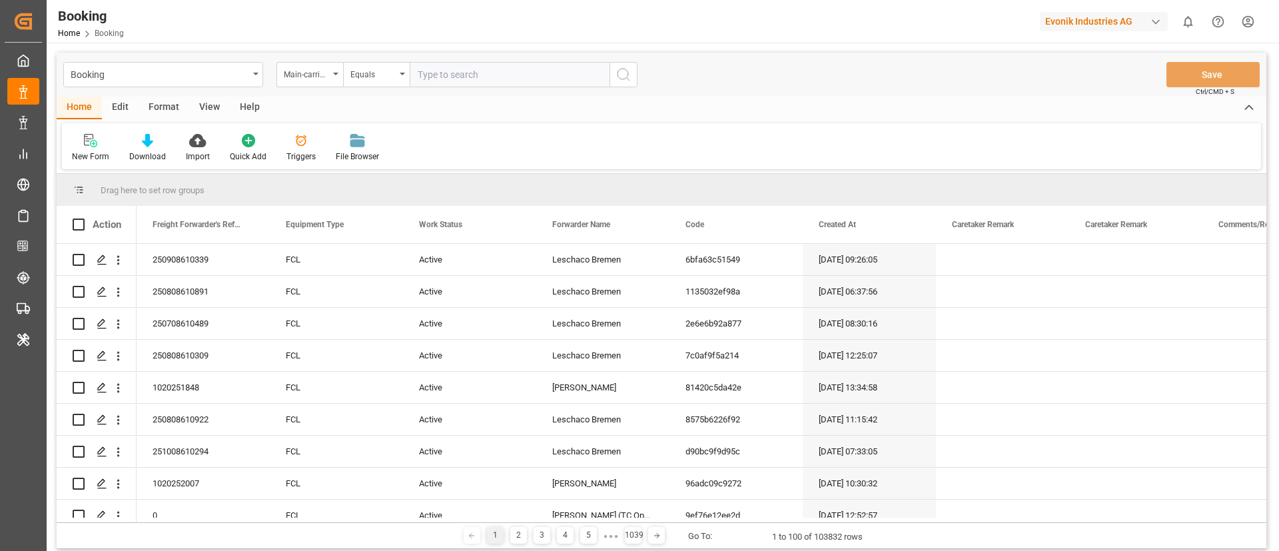
click at [472, 68] on input "text" at bounding box center [510, 74] width 200 height 25
paste input "4006688091"
type input "4006688091"
click at [622, 74] on icon "search button" at bounding box center [624, 75] width 16 height 16
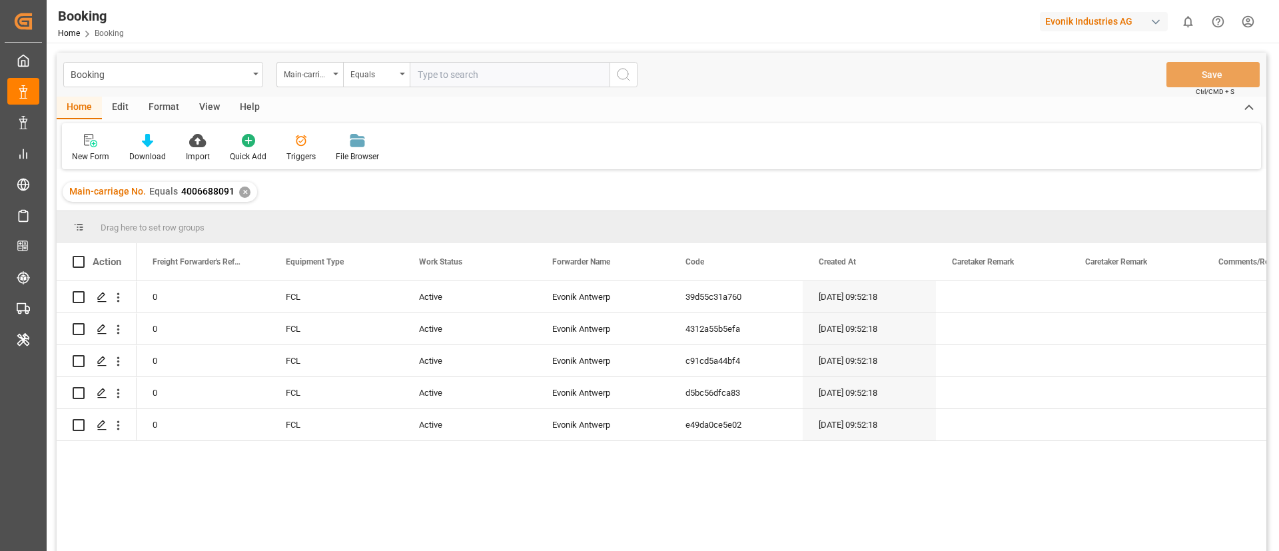
click at [205, 99] on div "View" at bounding box center [209, 108] width 41 height 23
click at [86, 147] on icon at bounding box center [85, 140] width 13 height 13
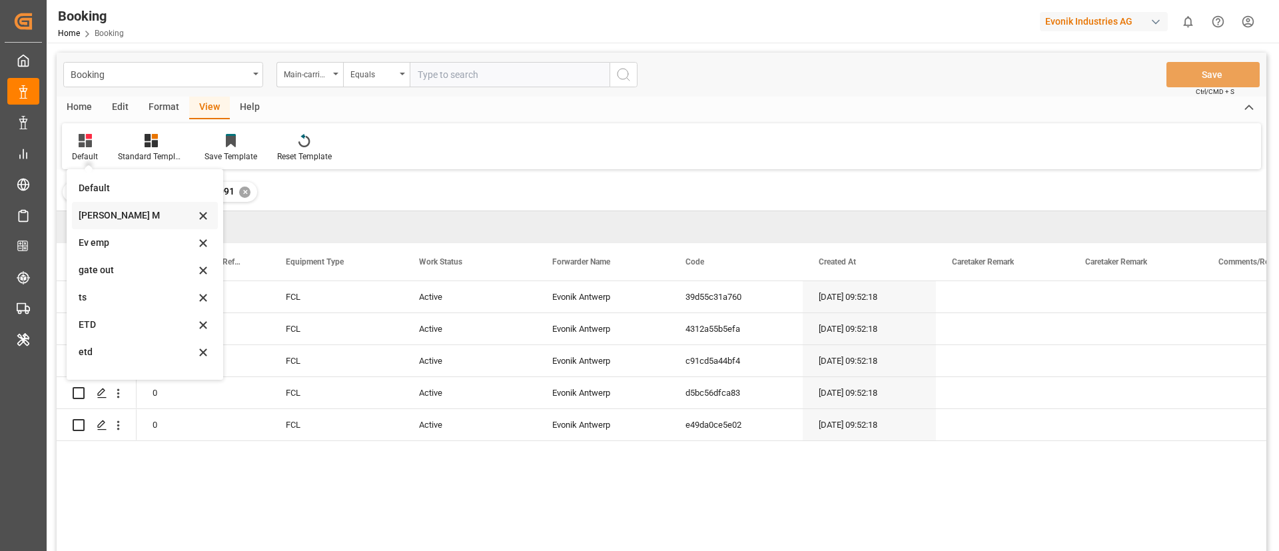
click at [99, 211] on div "Vishmita M" at bounding box center [137, 216] width 117 height 14
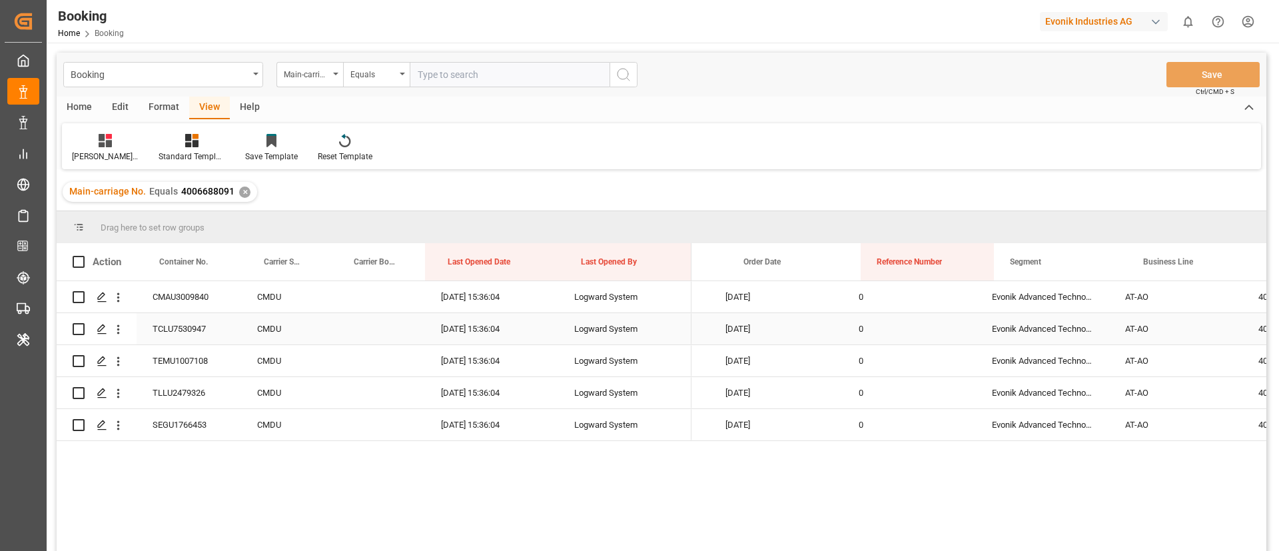
scroll to position [0, 1207]
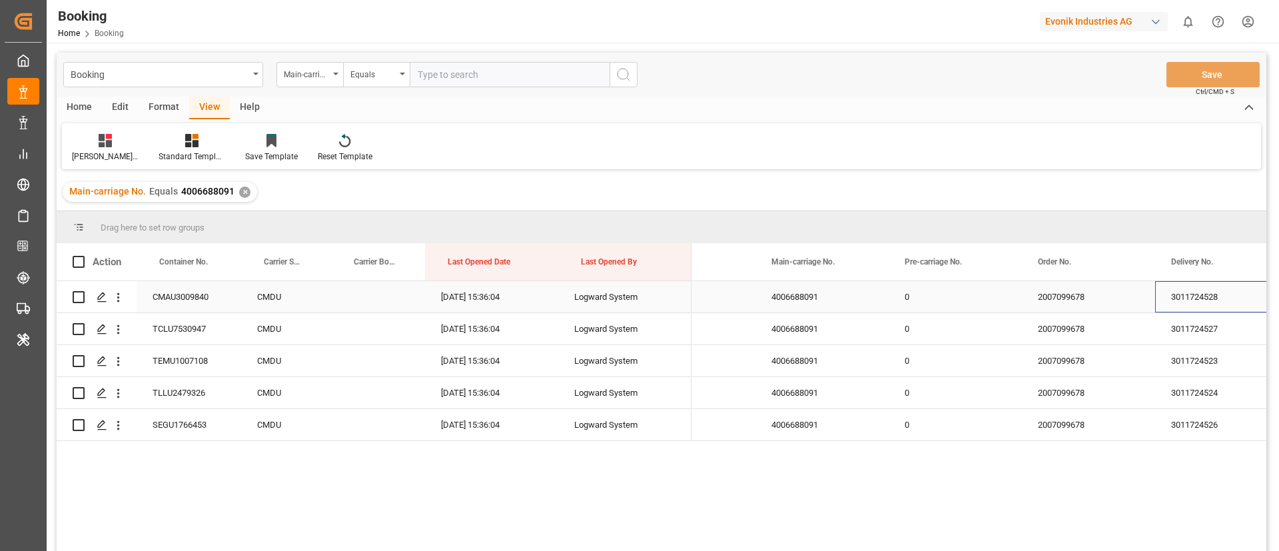
click at [1189, 299] on div "3011724528" at bounding box center [1221, 296] width 133 height 31
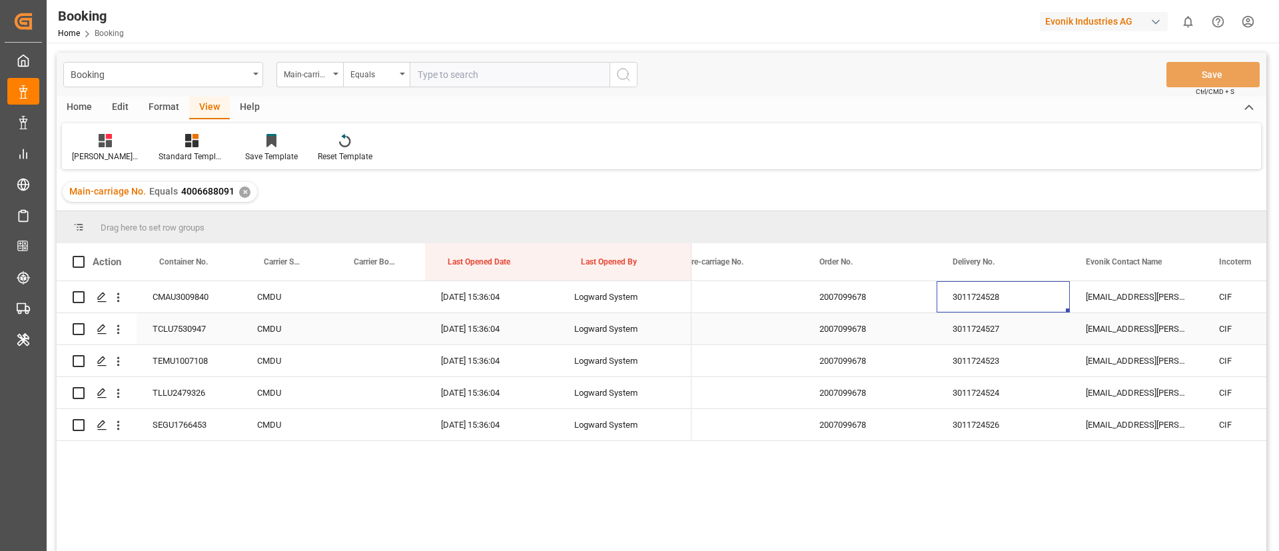
click at [977, 326] on div "3011724527" at bounding box center [1003, 328] width 133 height 31
click at [981, 364] on div "3011724523" at bounding box center [1003, 360] width 133 height 31
click at [960, 395] on div "3011724524" at bounding box center [1003, 392] width 133 height 31
click at [974, 412] on div "3011724526" at bounding box center [1003, 424] width 133 height 31
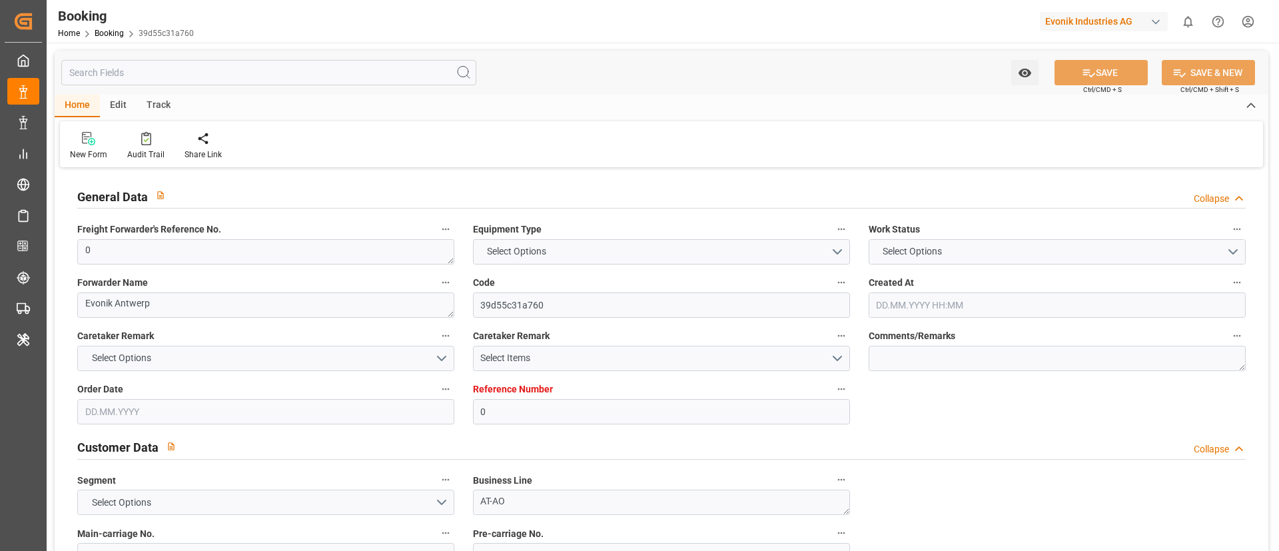
type input "0"
type input "CMACGM"
type input "CMA CGM Group"
type input "NLRTM"
type input "EGALY"
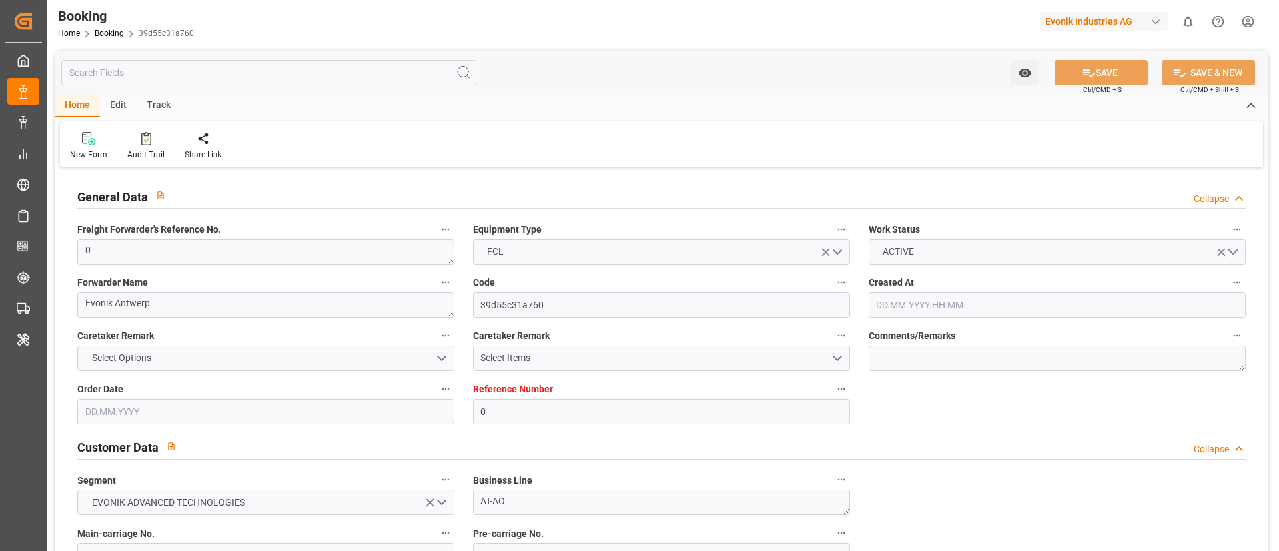
type input "[DATE] 09:52"
type input "[DATE]"
type input "[DATE] 00:00"
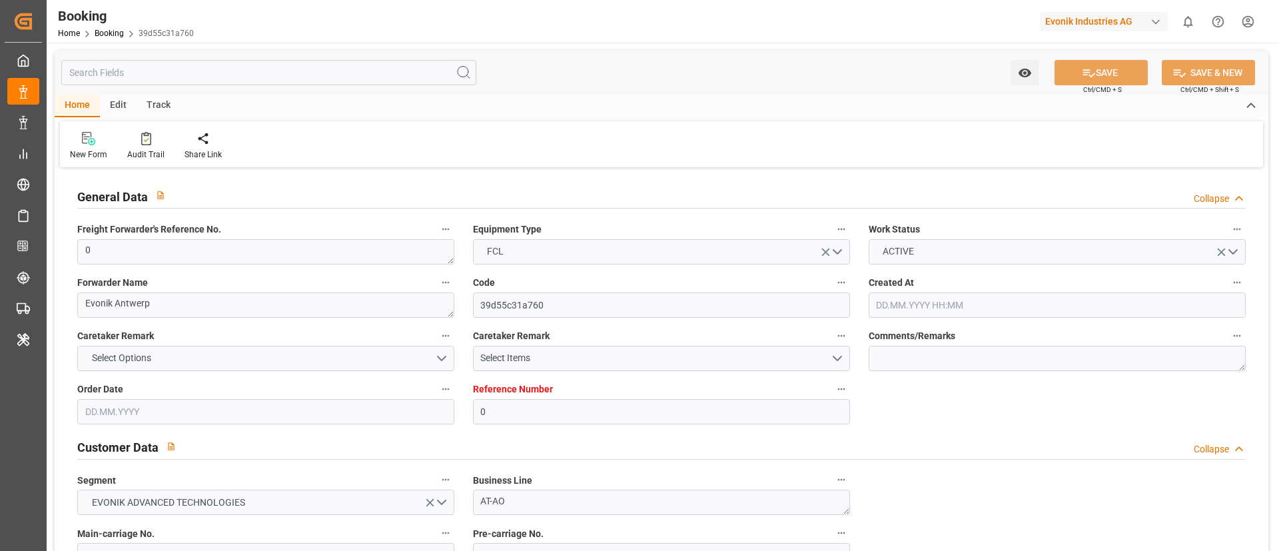
type input "[DATE] 15:36"
